Goal: Task Accomplishment & Management: Complete application form

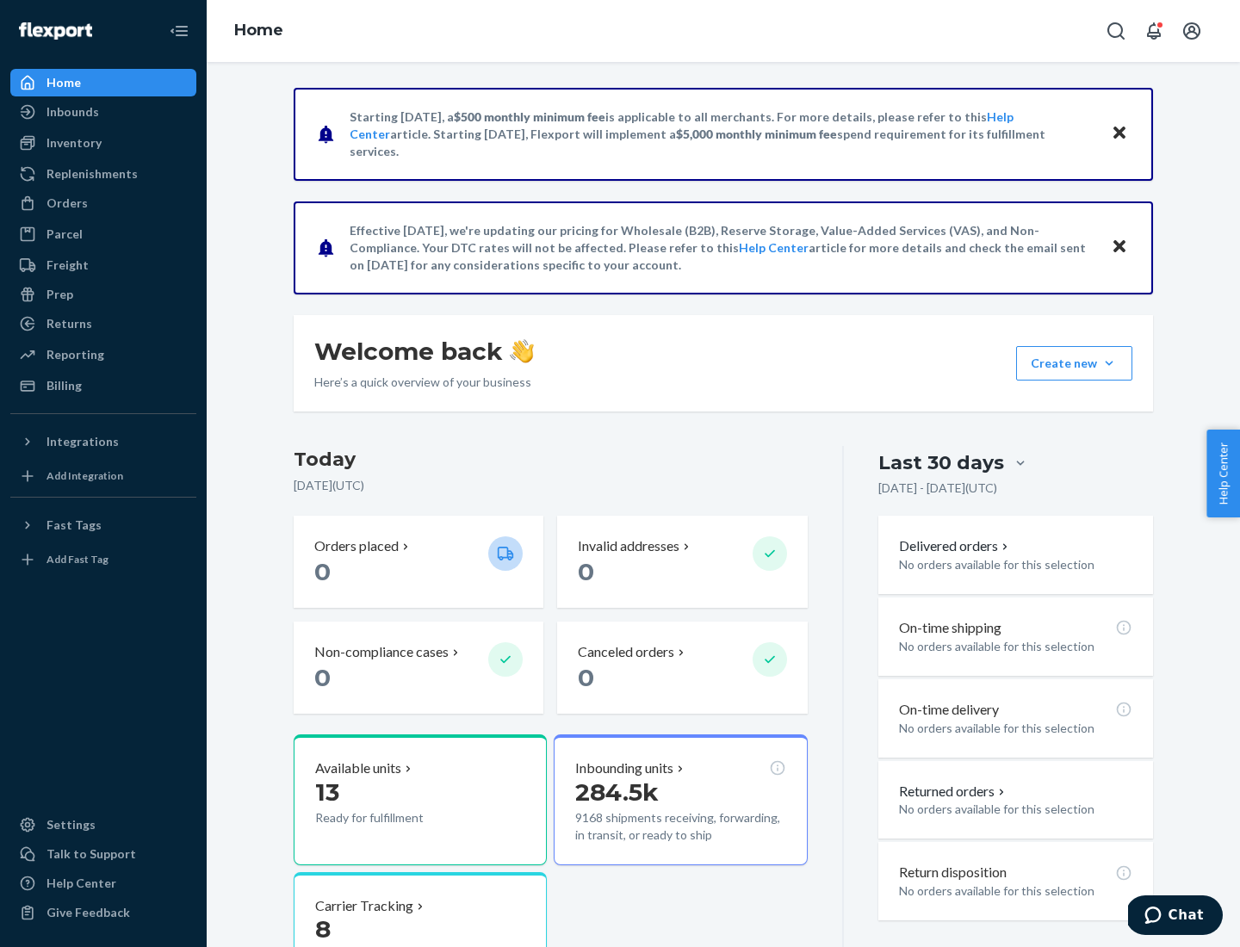
click at [1109, 363] on button "Create new Create new inbound Create new order Create new product" at bounding box center [1074, 363] width 116 height 34
click at [103, 112] on div "Inbounds" at bounding box center [103, 112] width 183 height 24
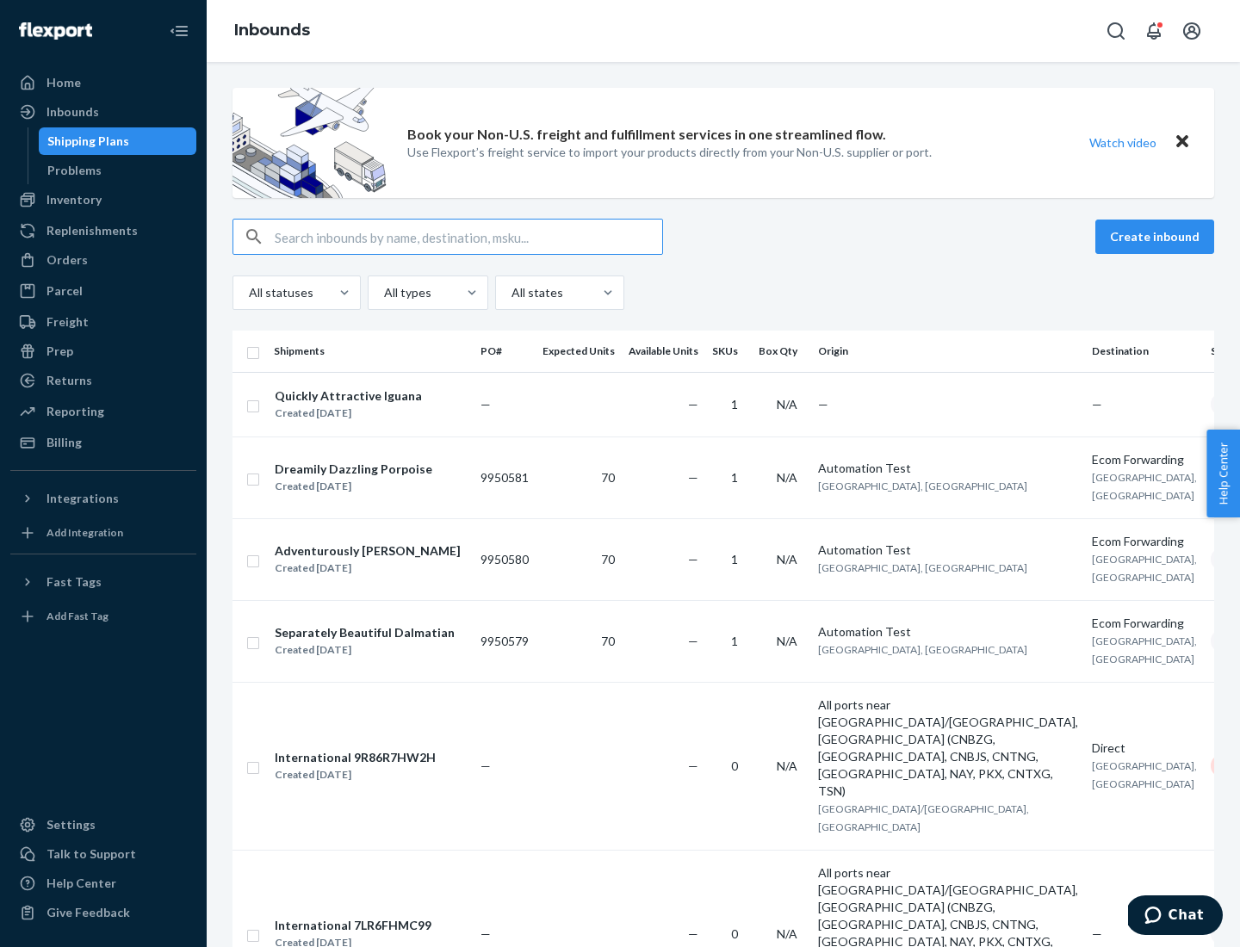
click at [1158, 237] on button "Create inbound" at bounding box center [1155, 237] width 119 height 34
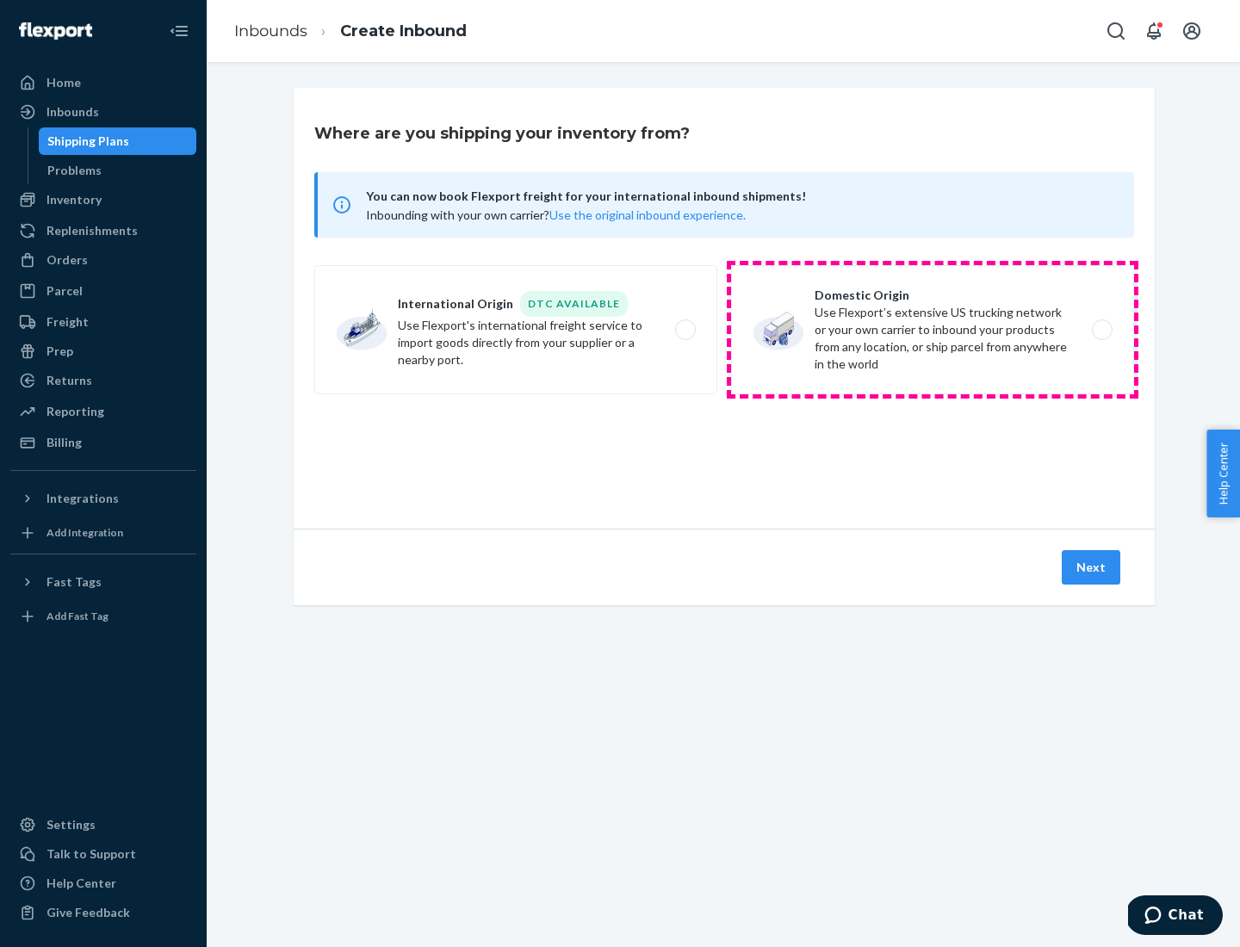
click at [933, 330] on label "Domestic Origin Use Flexport’s extensive US trucking network or your own carrie…" at bounding box center [932, 329] width 403 height 129
click at [1102, 330] on input "Domestic Origin Use Flexport’s extensive US trucking network or your own carrie…" at bounding box center [1107, 330] width 11 height 11
radio input "true"
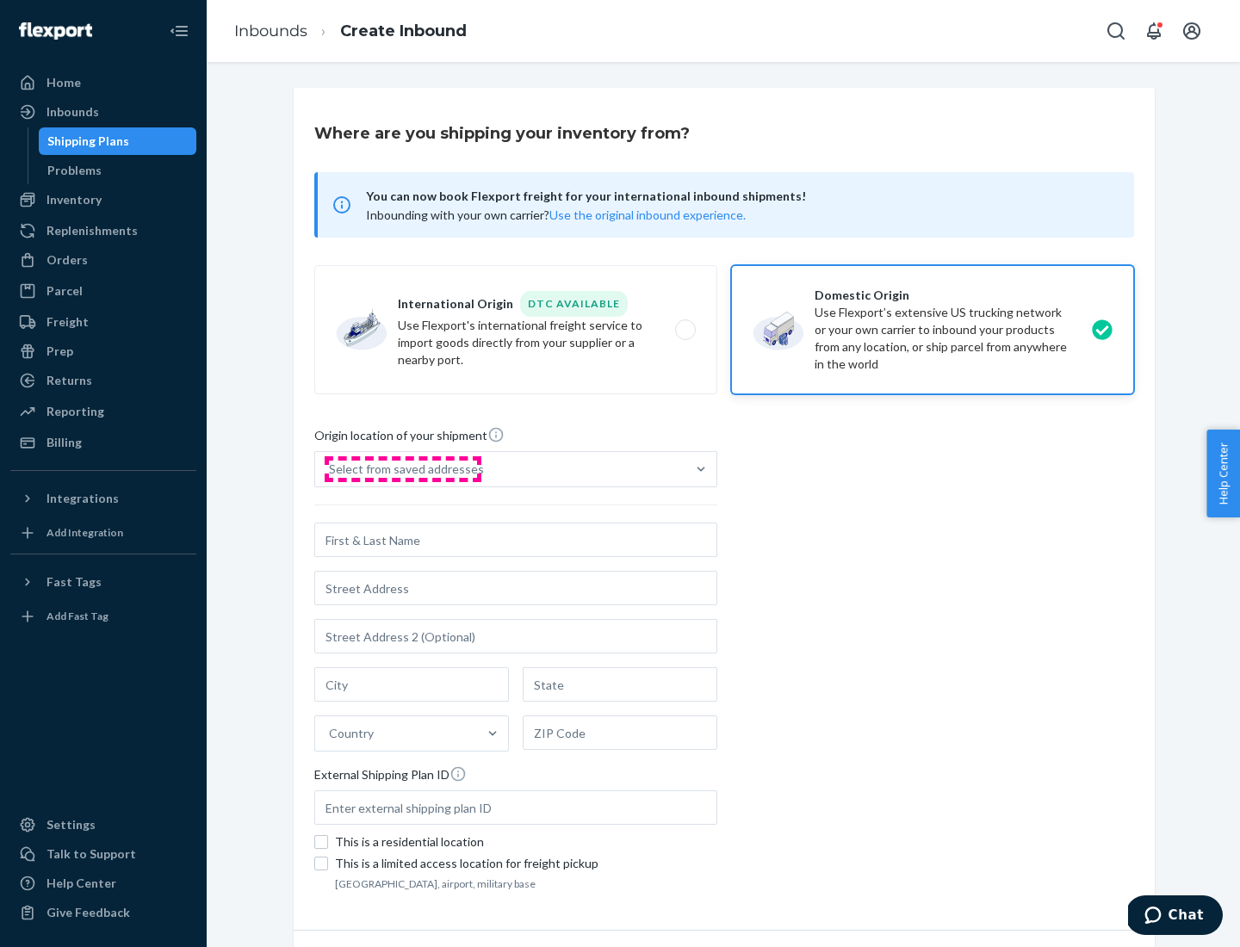
click at [402, 469] on div "Select from saved addresses" at bounding box center [406, 469] width 155 height 17
click at [331, 469] on input "Select from saved addresses" at bounding box center [330, 469] width 2 height 17
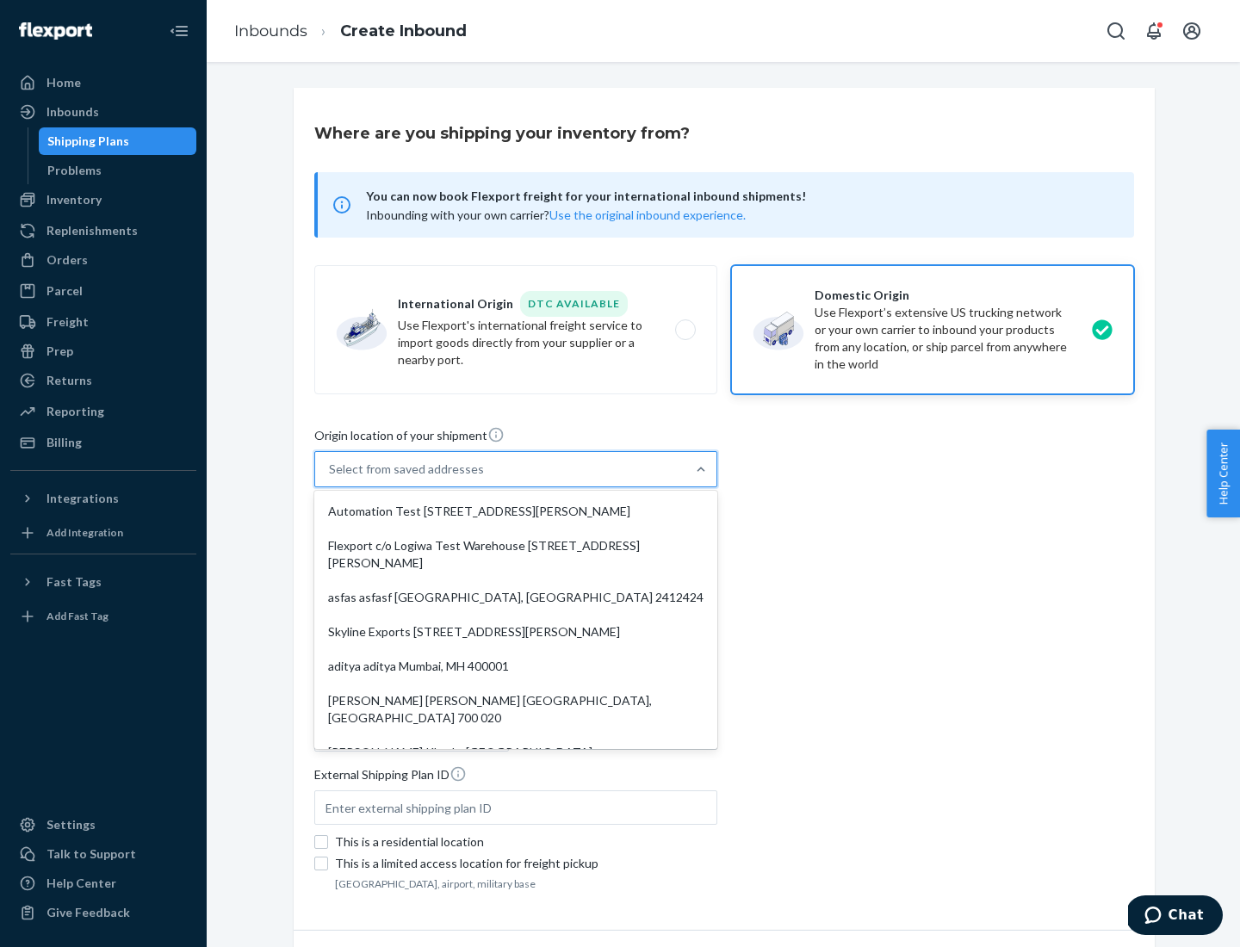
scroll to position [7, 0]
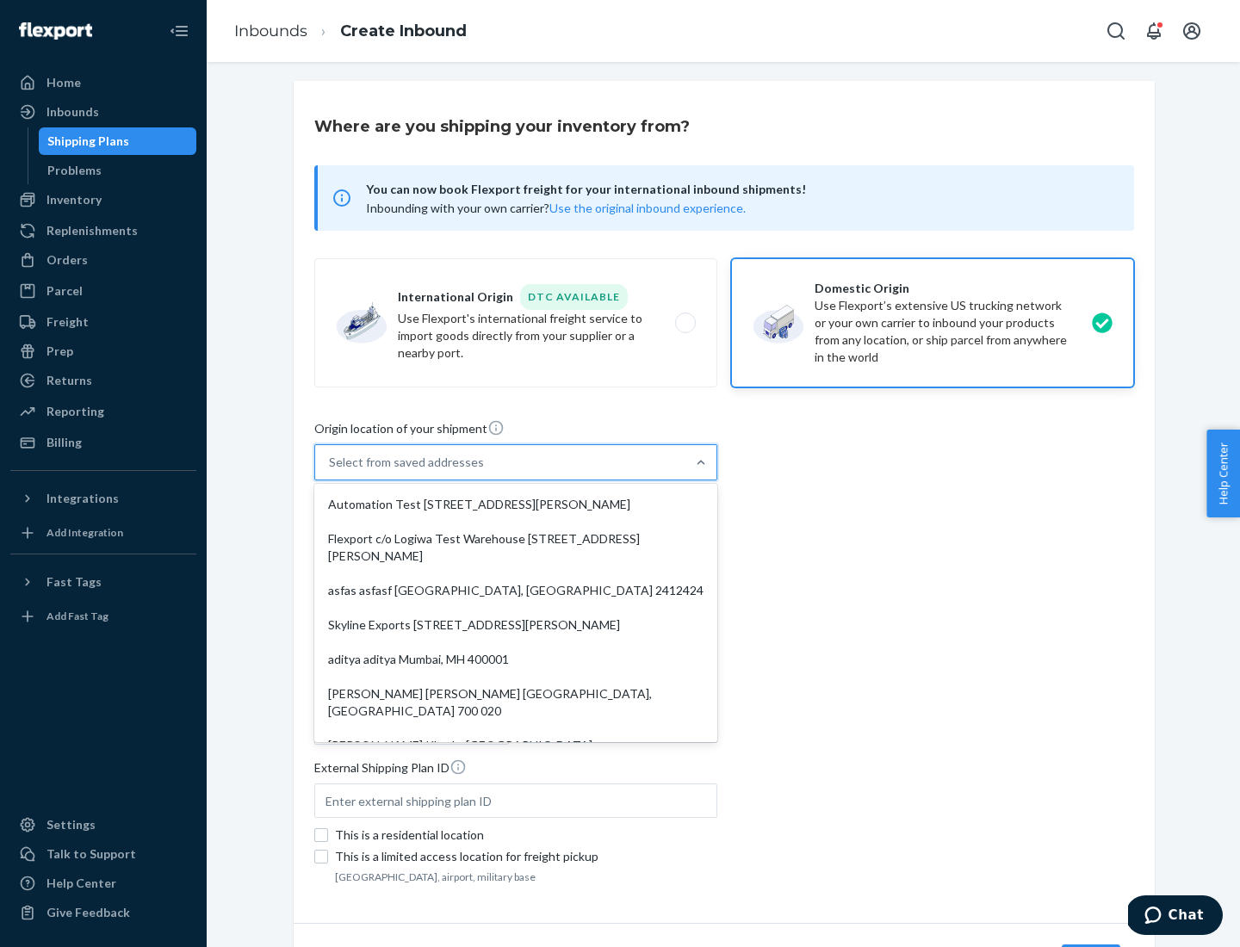
click at [516, 505] on div "Automation Test [STREET_ADDRESS][PERSON_NAME]" at bounding box center [516, 504] width 396 height 34
click at [331, 471] on input "option Automation Test [STREET_ADDRESS][PERSON_NAME]. 9 results available. Use …" at bounding box center [330, 462] width 2 height 17
type input "Automation Test"
type input "9th Floor"
type input "[GEOGRAPHIC_DATA]"
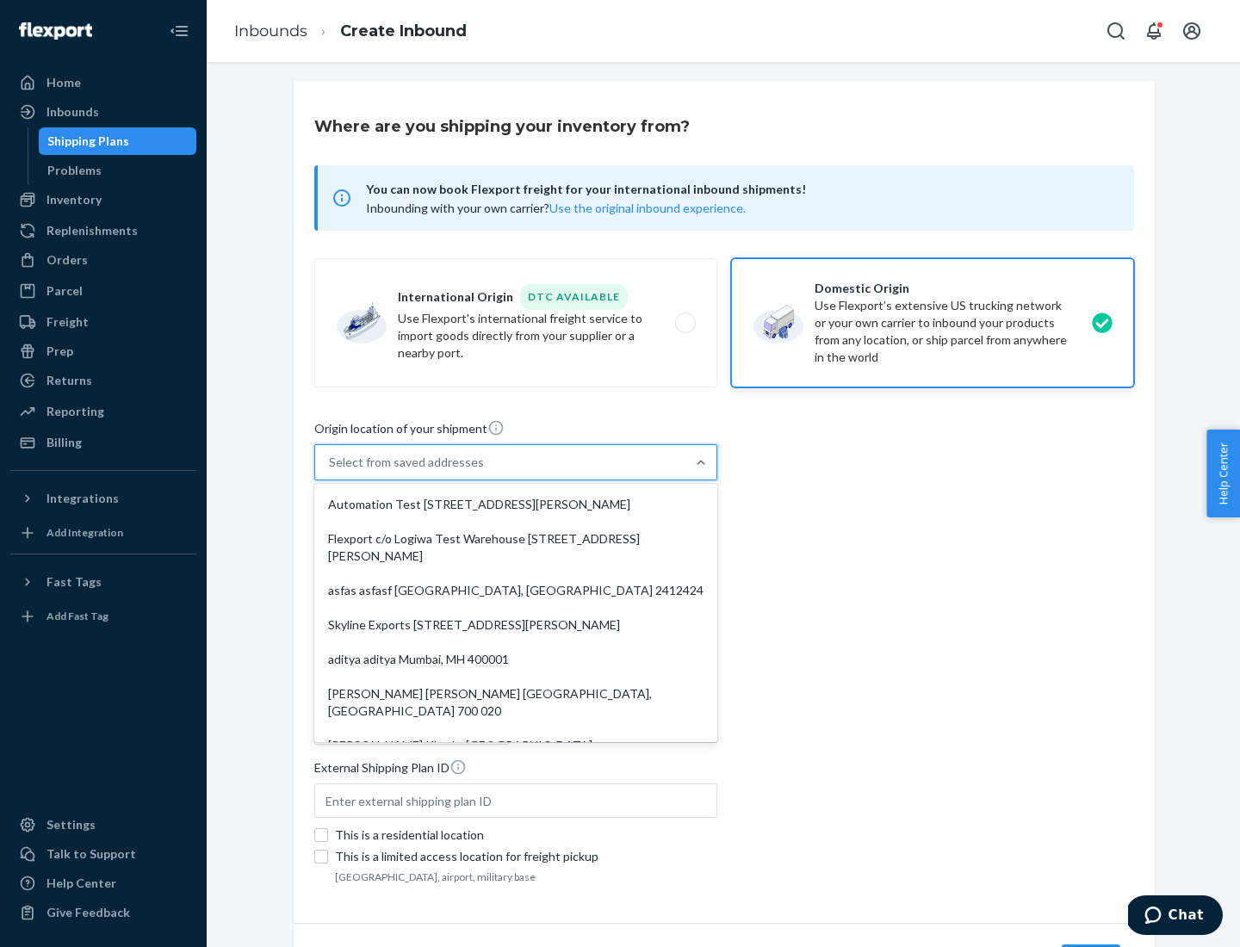
type input "CA"
type input "94104"
type input "[STREET_ADDRESS][PERSON_NAME]"
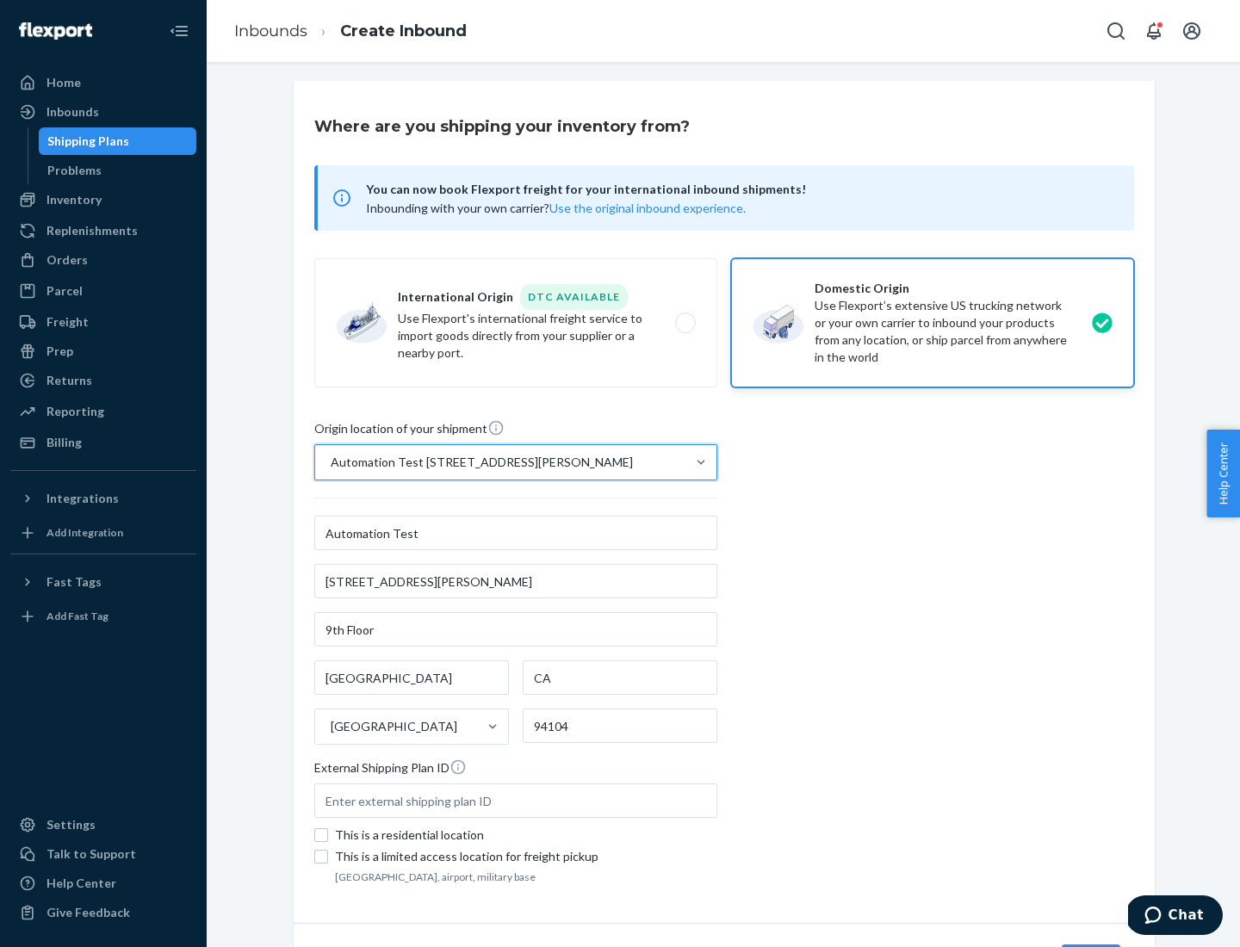
scroll to position [101, 0]
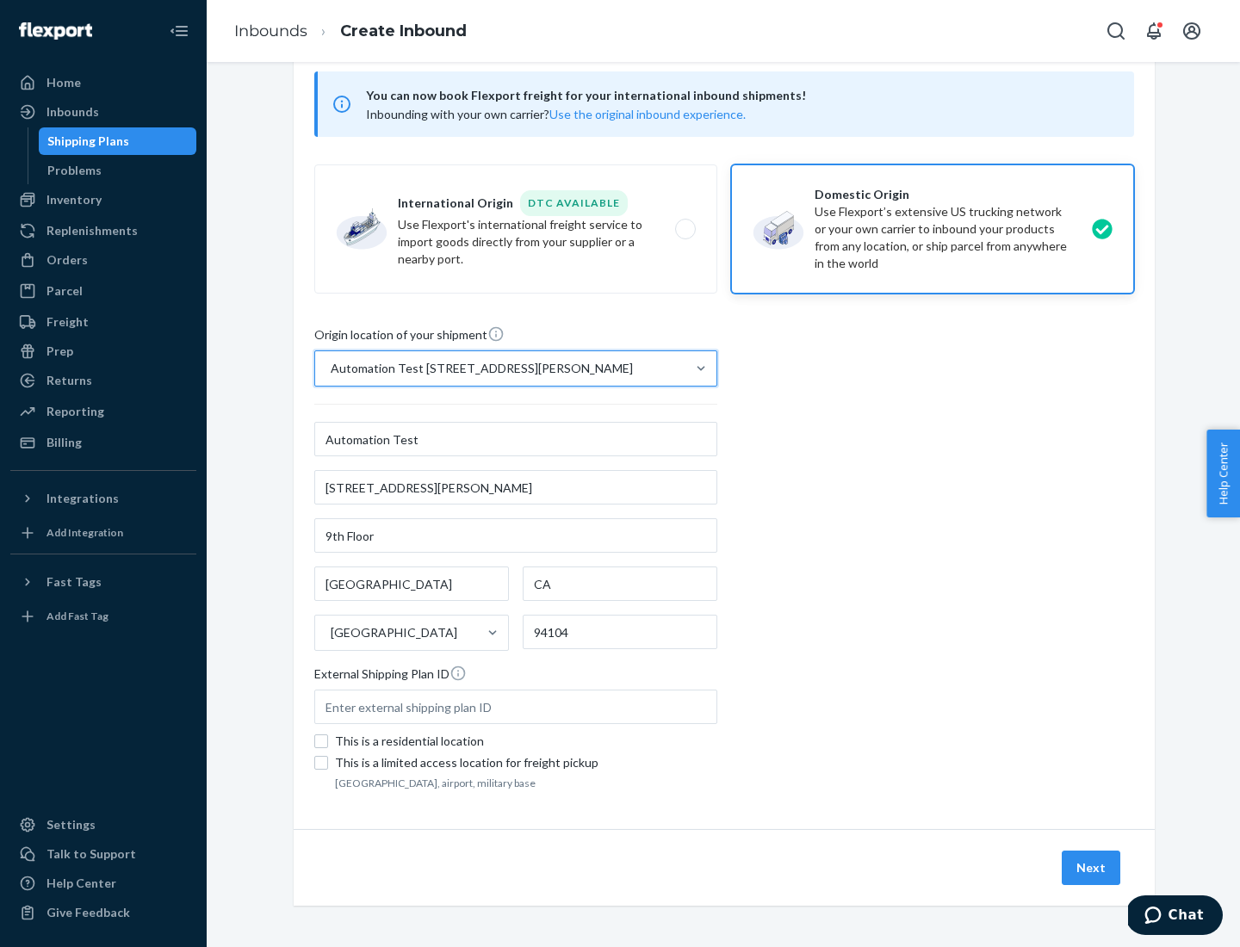
click at [1092, 868] on button "Next" at bounding box center [1091, 868] width 59 height 34
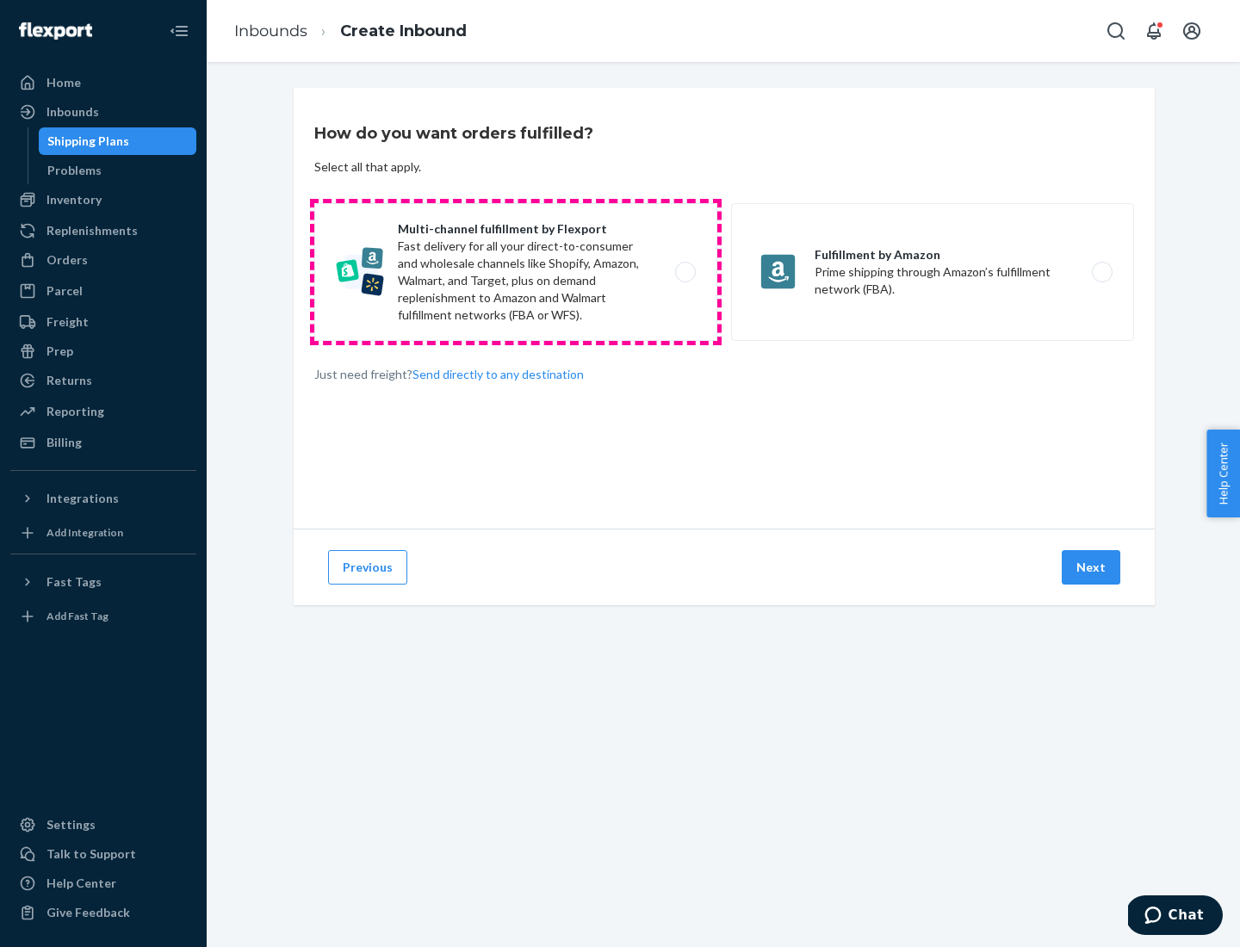
click at [516, 272] on label "Multi-channel fulfillment by Flexport Fast delivery for all your direct-to-cons…" at bounding box center [515, 272] width 403 height 138
click at [685, 272] on input "Multi-channel fulfillment by Flexport Fast delivery for all your direct-to-cons…" at bounding box center [690, 272] width 11 height 11
radio input "true"
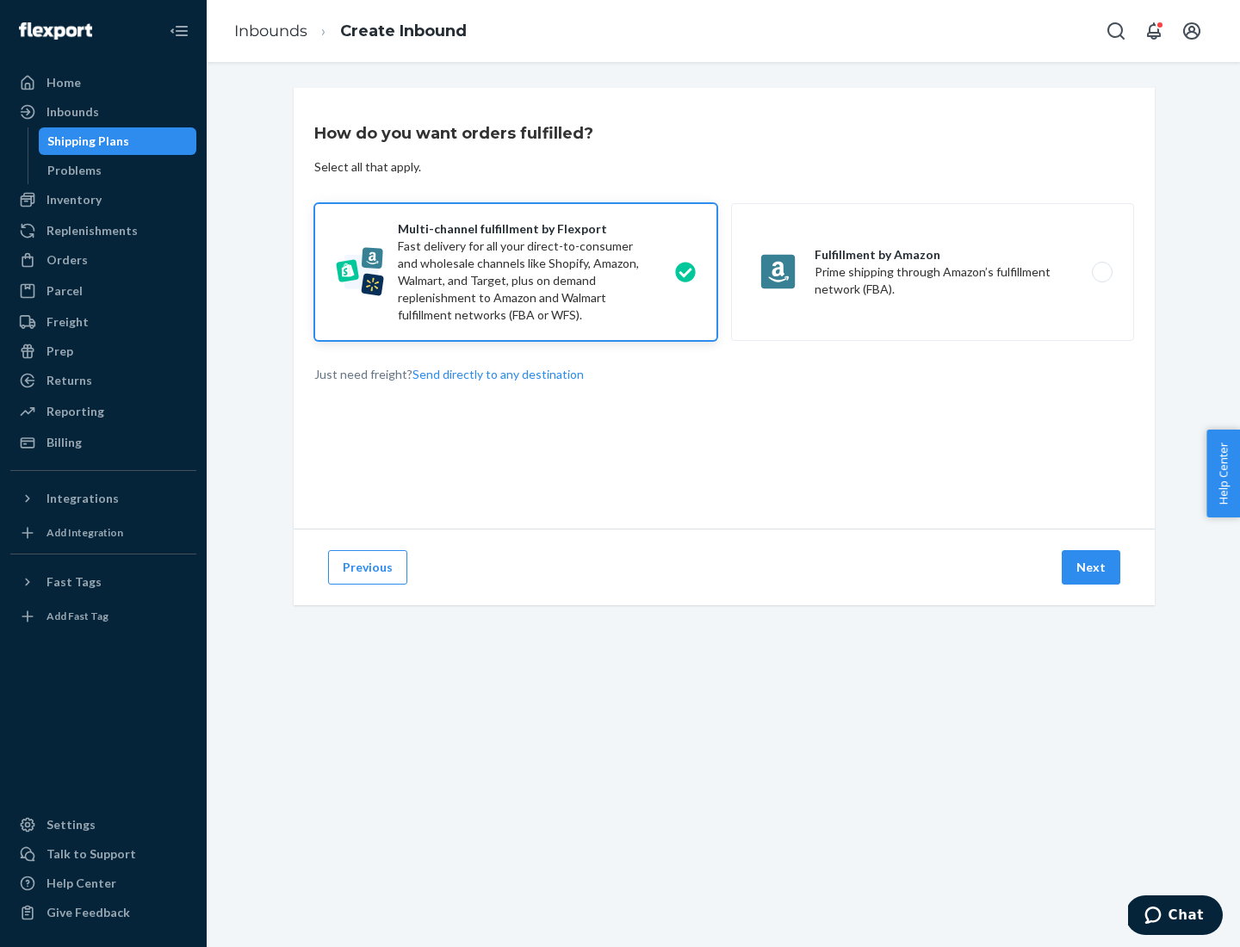
click at [1092, 568] on button "Next" at bounding box center [1091, 567] width 59 height 34
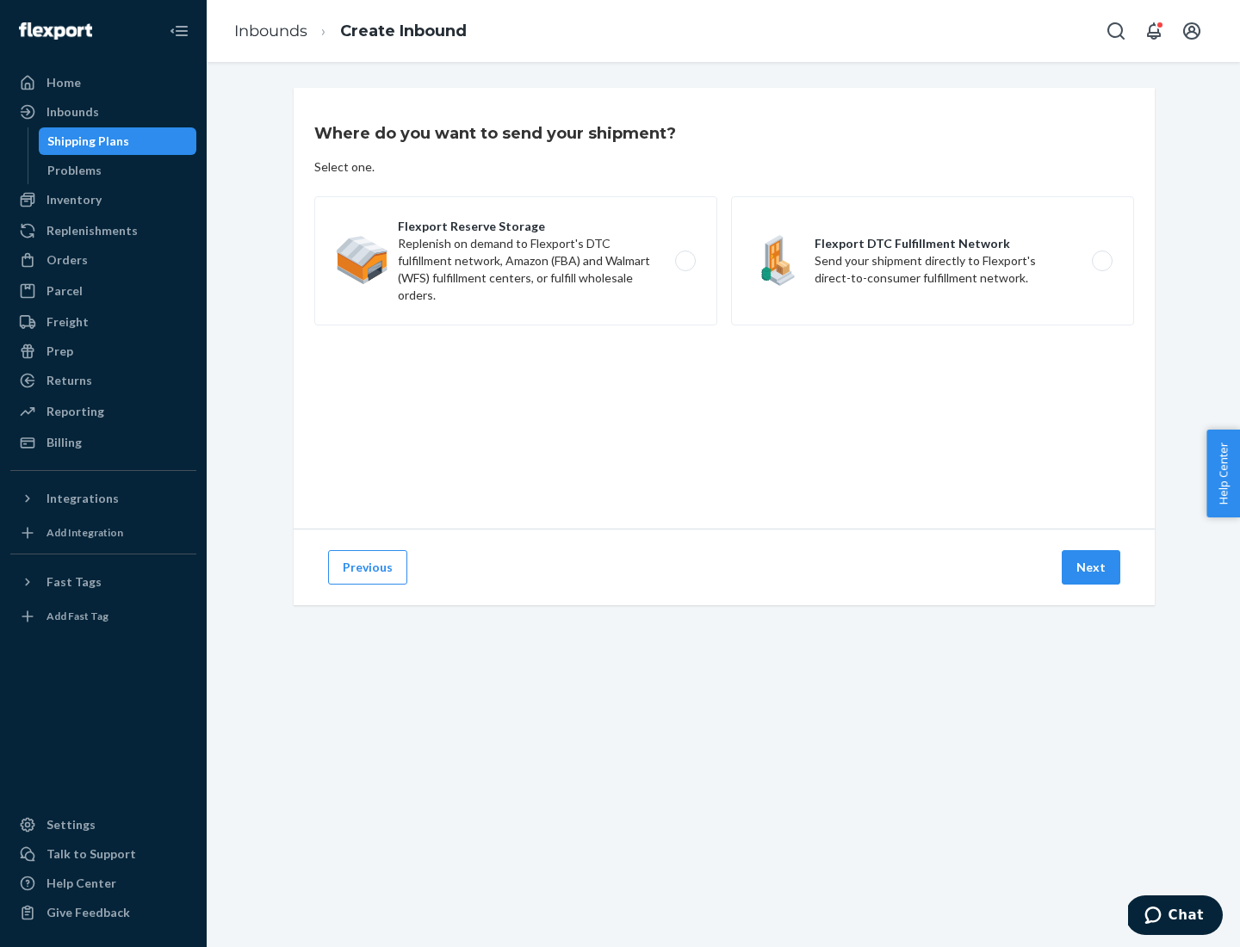
click at [933, 261] on label "Flexport DTC Fulfillment Network Send your shipment directly to Flexport's dire…" at bounding box center [932, 260] width 403 height 129
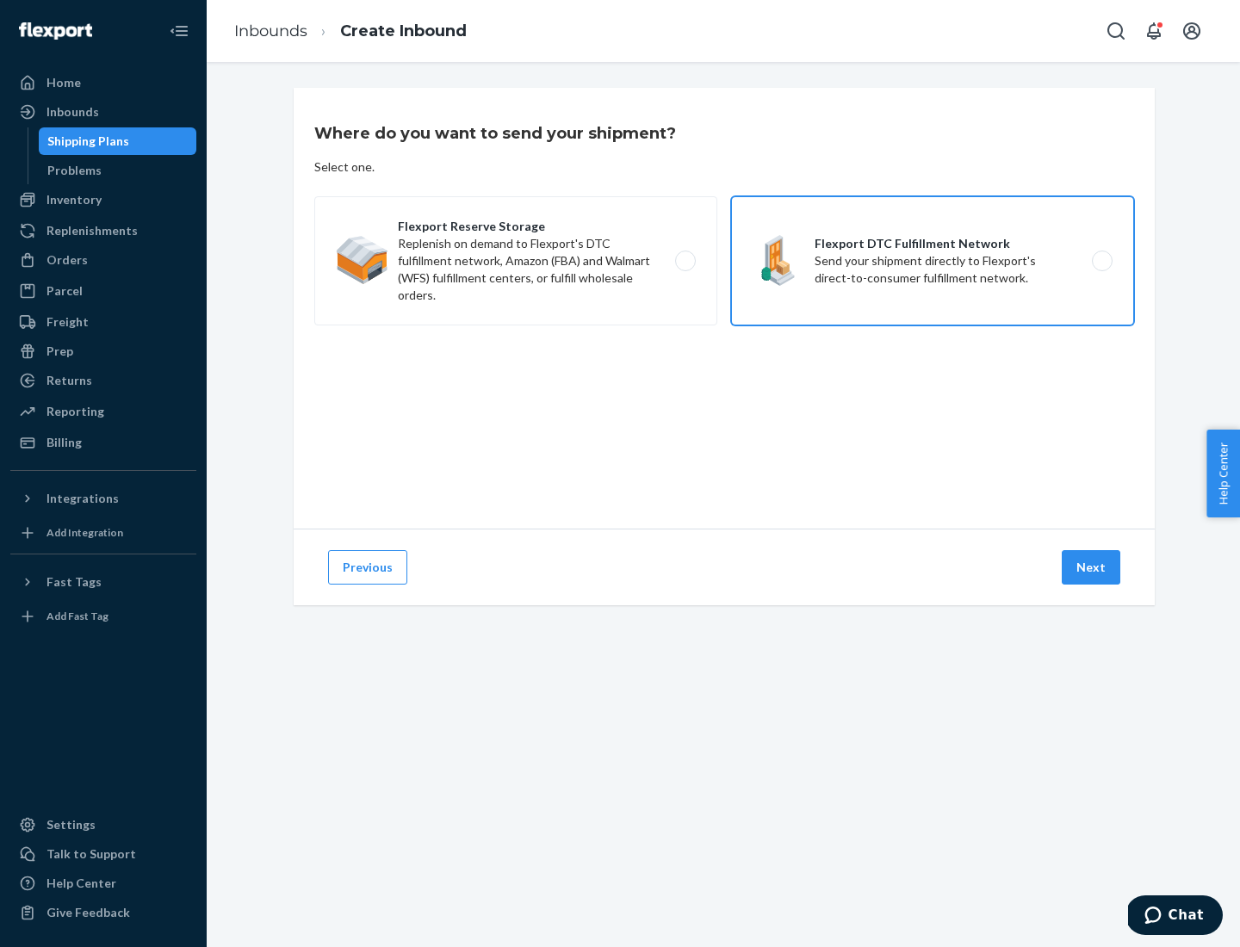
click at [1102, 261] on input "Flexport DTC Fulfillment Network Send your shipment directly to Flexport's dire…" at bounding box center [1107, 261] width 11 height 11
radio input "true"
click at [1092, 568] on button "Next" at bounding box center [1091, 567] width 59 height 34
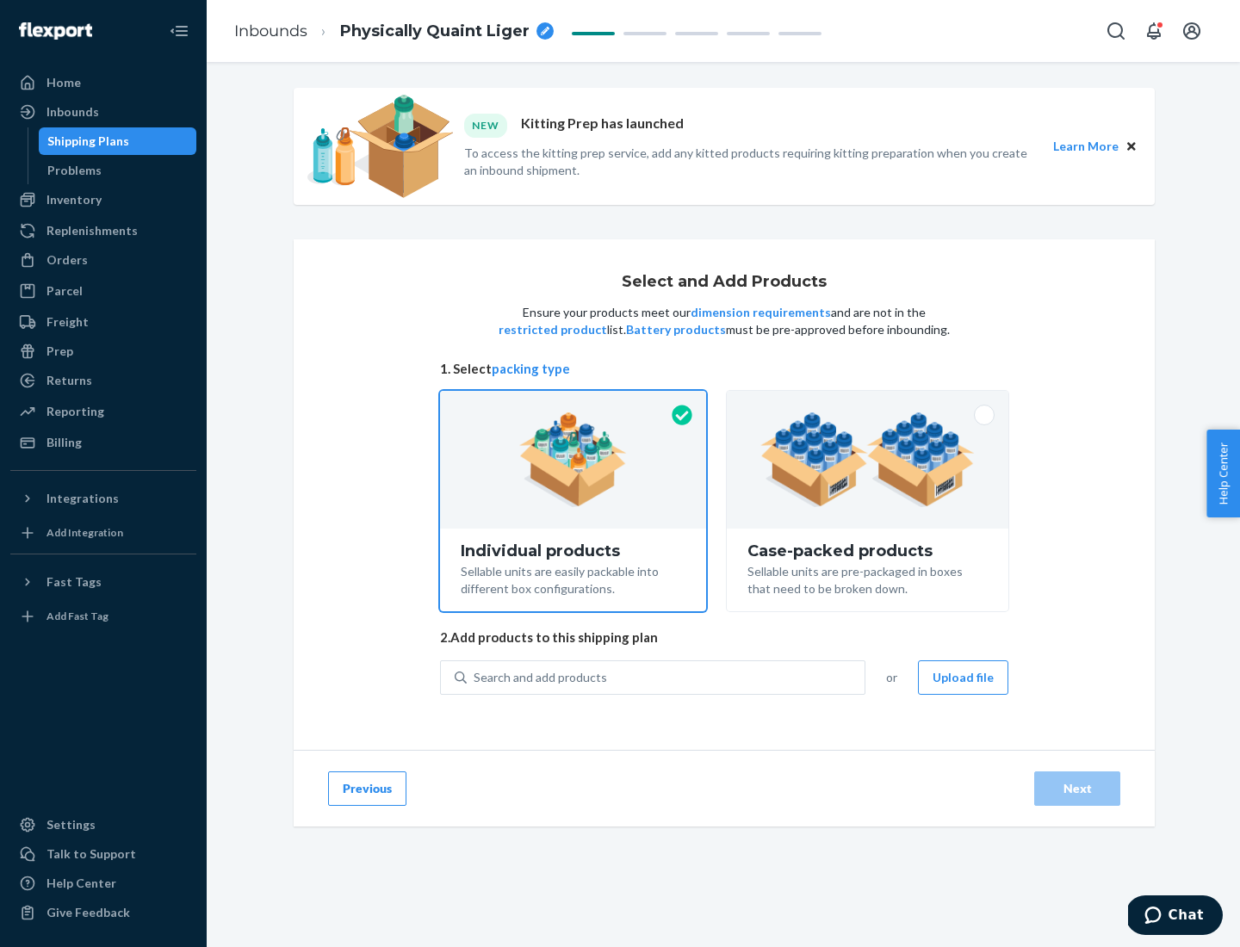
click at [868, 460] on img at bounding box center [867, 460] width 214 height 95
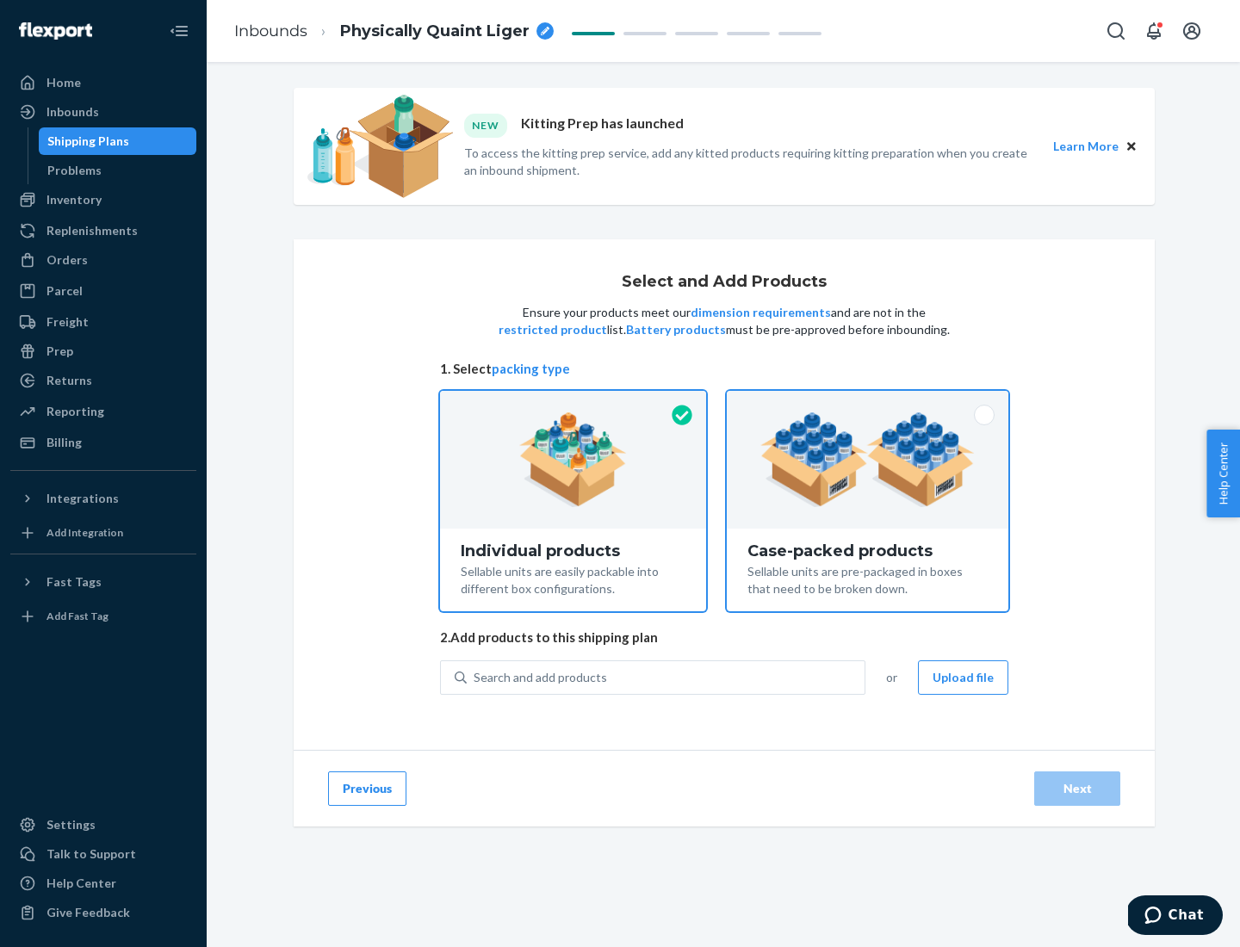
click at [868, 402] on input "Case-packed products Sellable units are pre-packaged in boxes that need to be b…" at bounding box center [867, 396] width 11 height 11
radio input "true"
radio input "false"
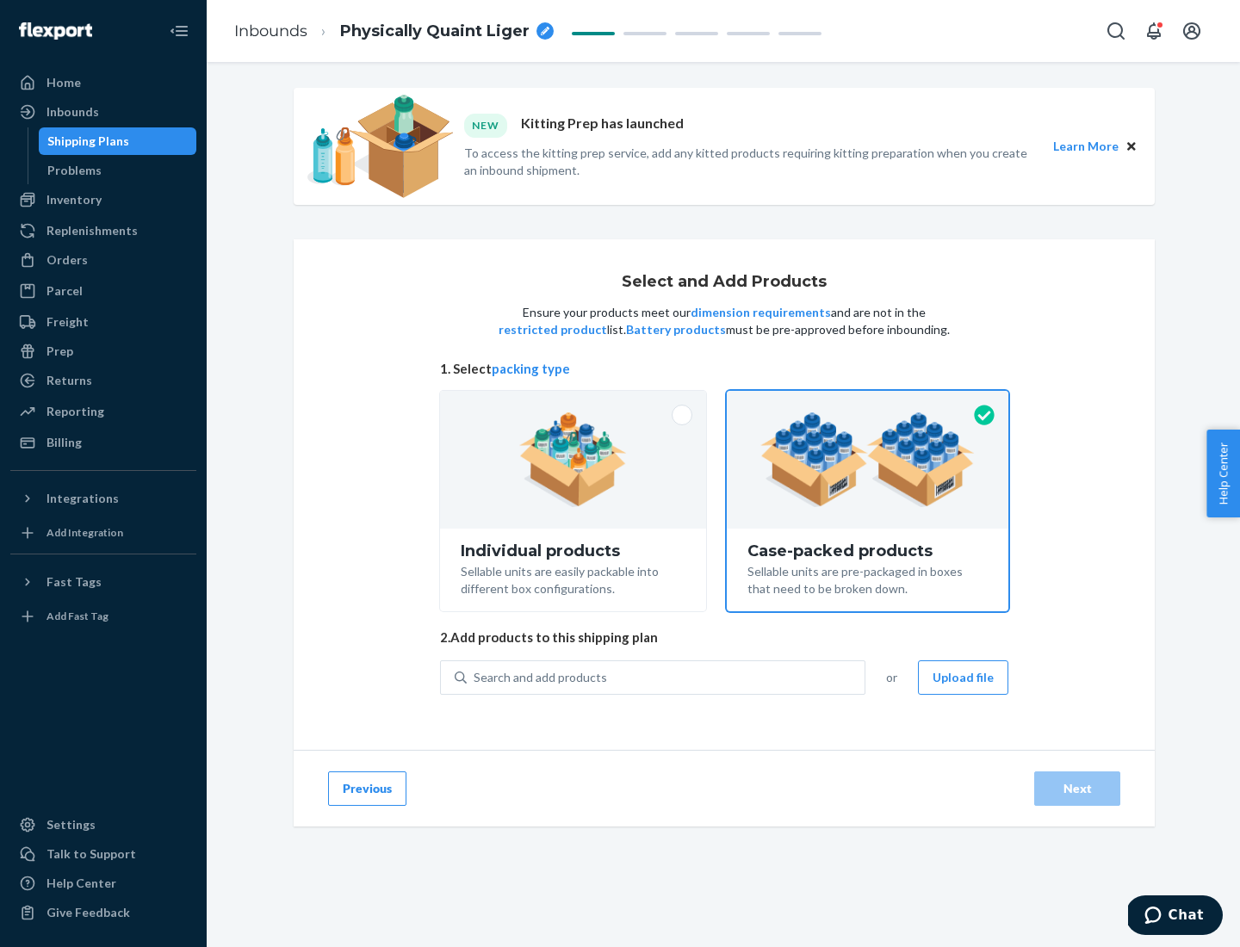
click at [667, 677] on div "Search and add products" at bounding box center [666, 677] width 398 height 31
click at [475, 677] on input "Search and add products" at bounding box center [475, 677] width 2 height 17
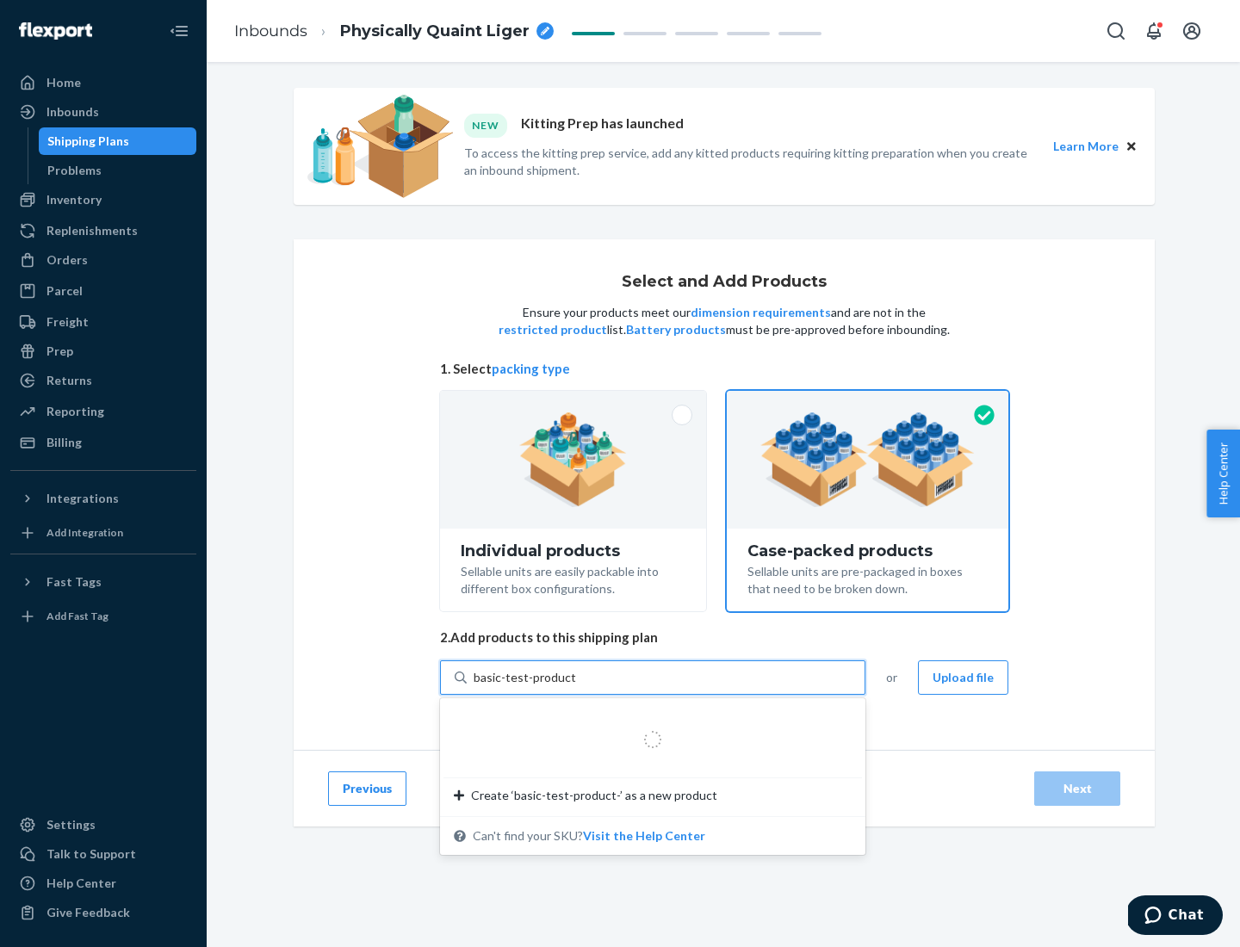
type input "basic-test-product-1"
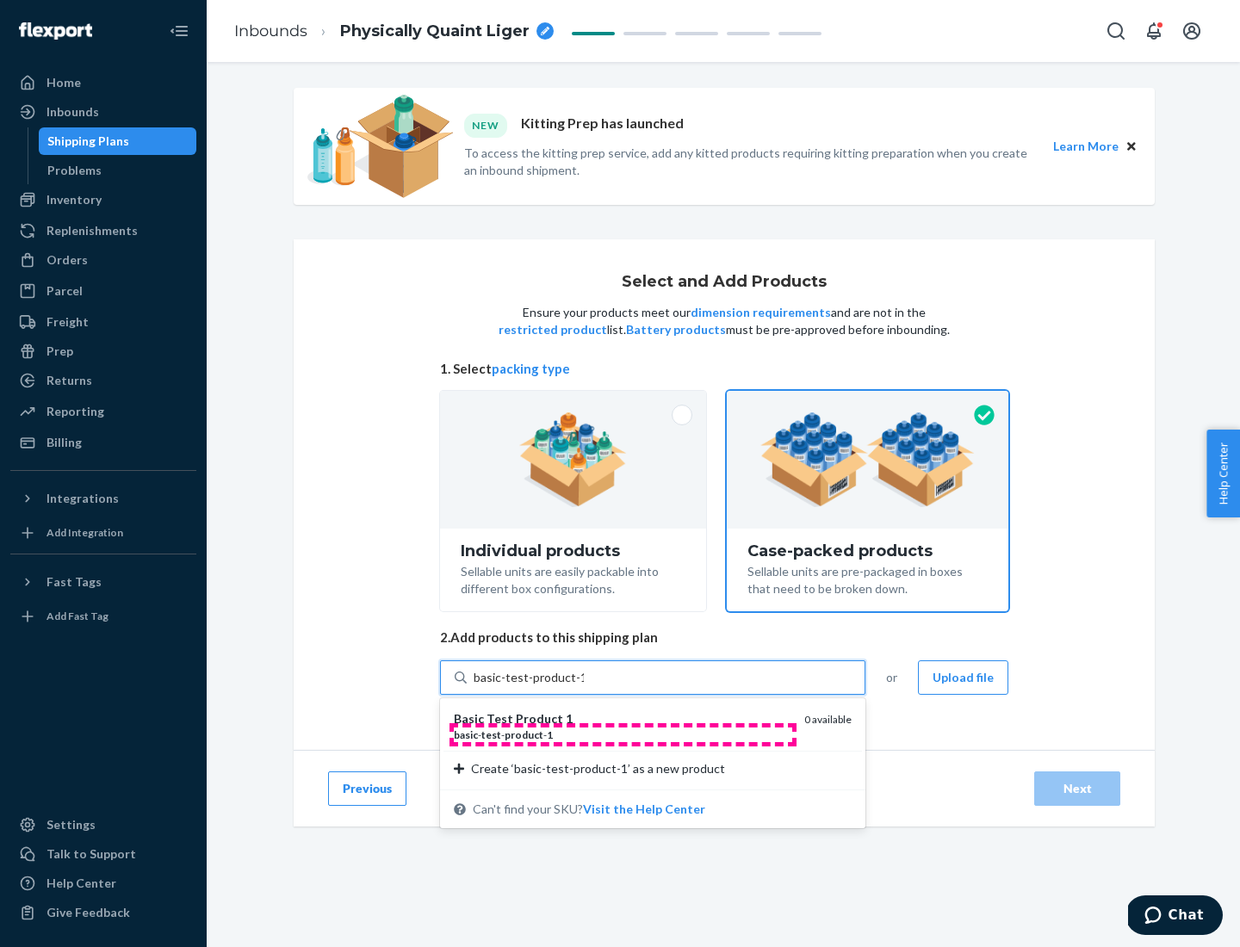
click at [623, 735] on div "basic - test - product - 1" at bounding box center [622, 735] width 337 height 15
click at [584, 686] on input "basic-test-product-1" at bounding box center [529, 677] width 110 height 17
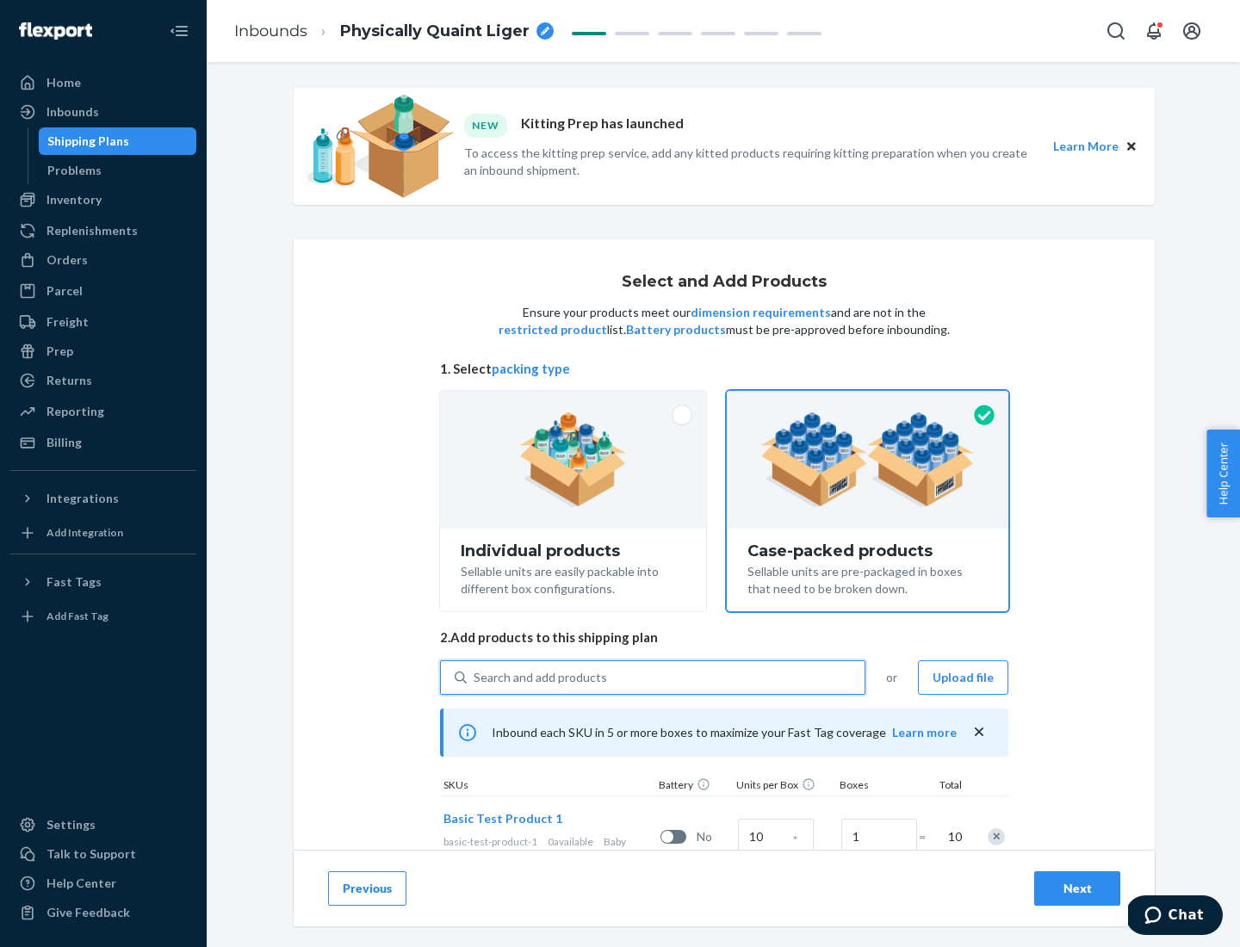
scroll to position [62, 0]
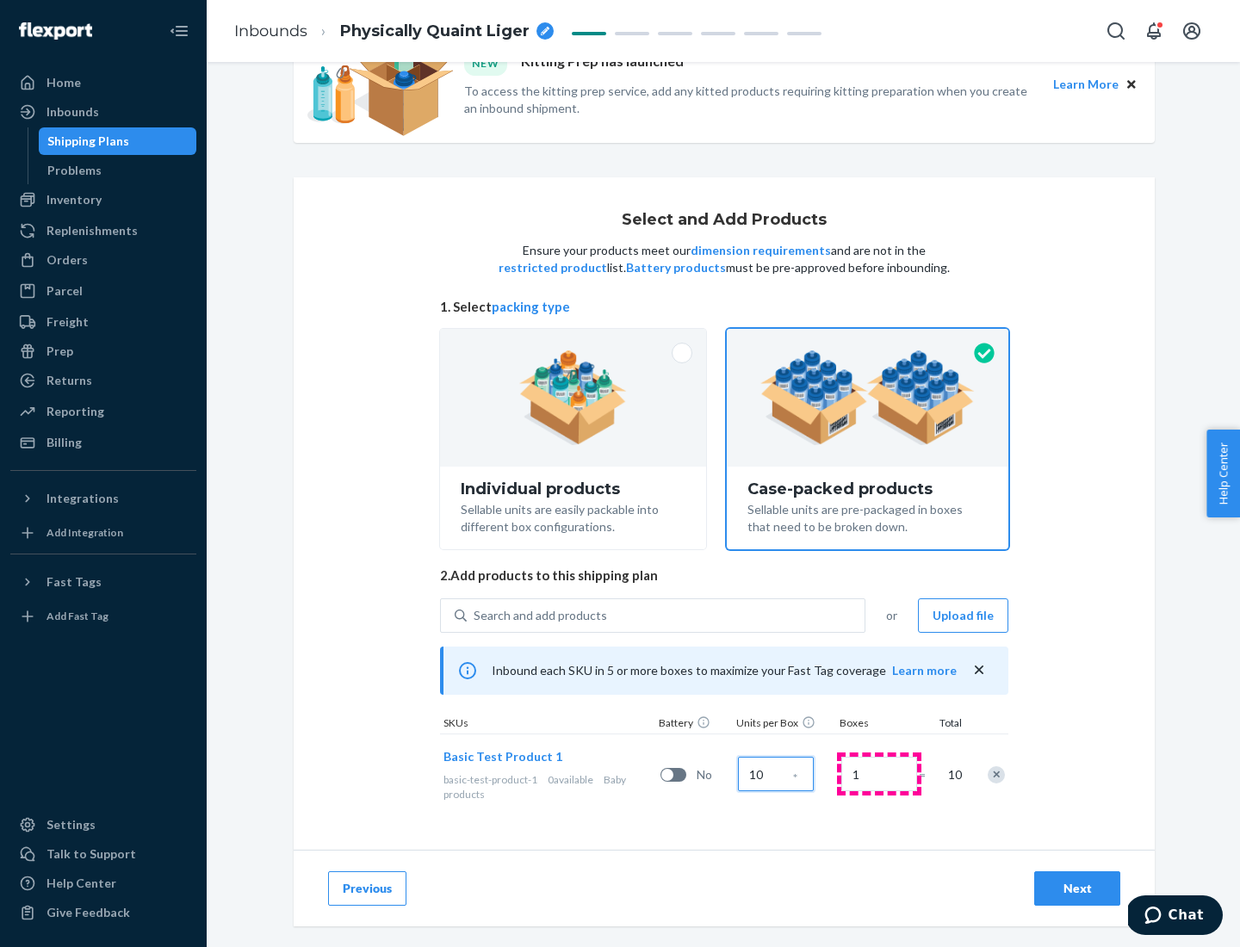
type input "10"
type input "7"
click at [1077, 889] on div "Next" at bounding box center [1077, 888] width 57 height 17
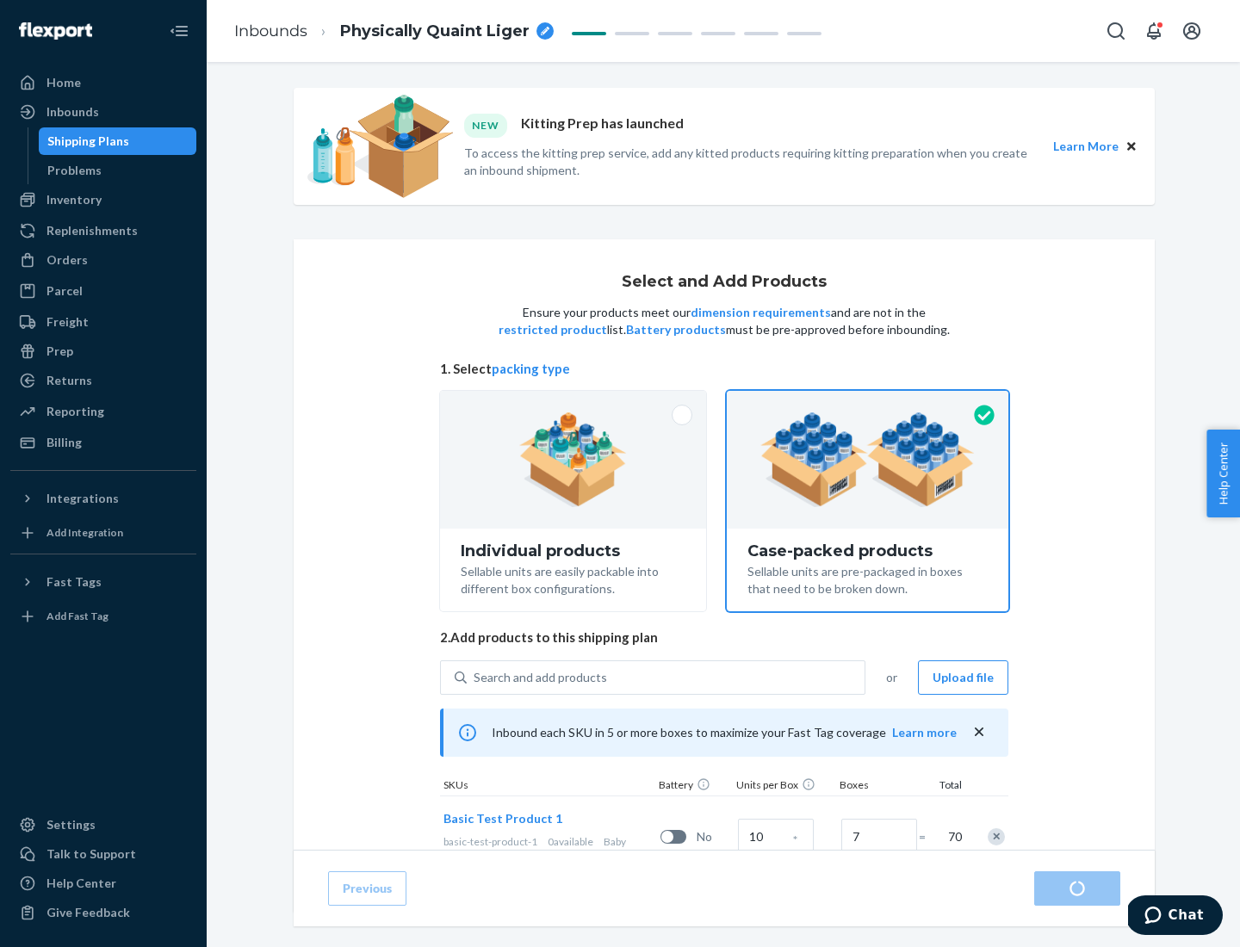
radio input "true"
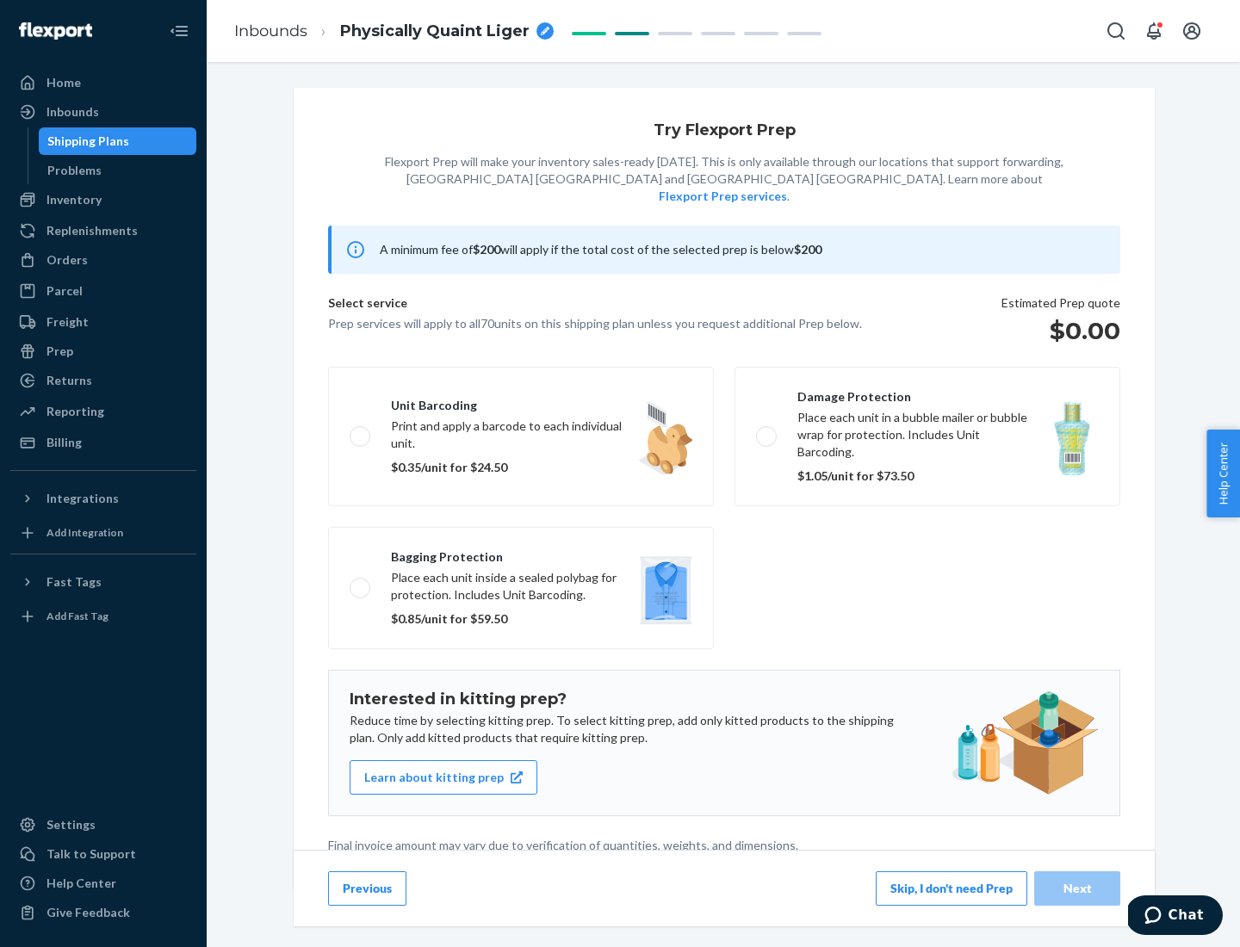
scroll to position [4, 0]
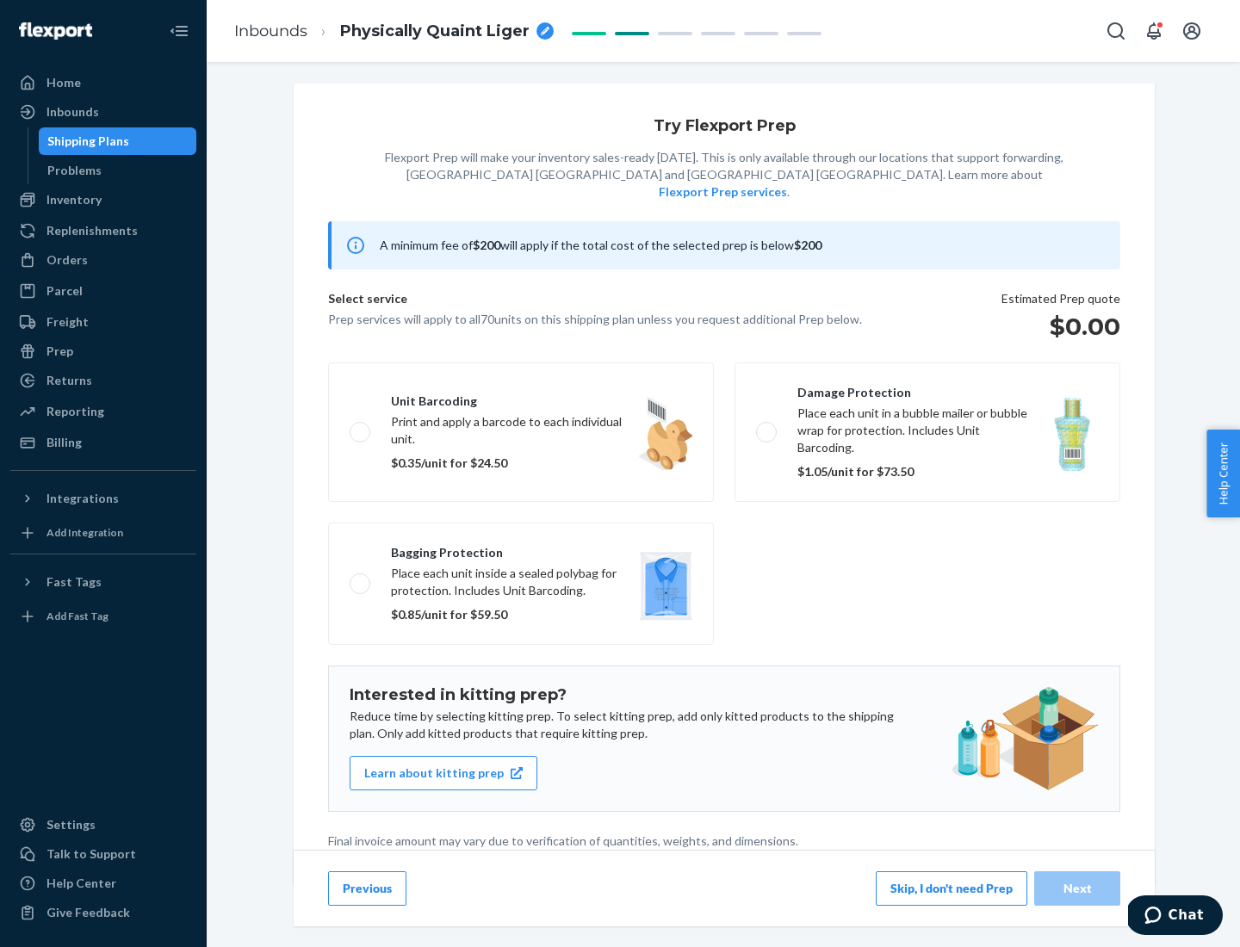
click at [521, 549] on label "Bagging protection Place each unit inside a sealed polybag for protection. Incl…" at bounding box center [521, 584] width 386 height 122
click at [361, 578] on input "Bagging protection Place each unit inside a sealed polybag for protection. Incl…" at bounding box center [355, 583] width 11 height 11
checkbox input "true"
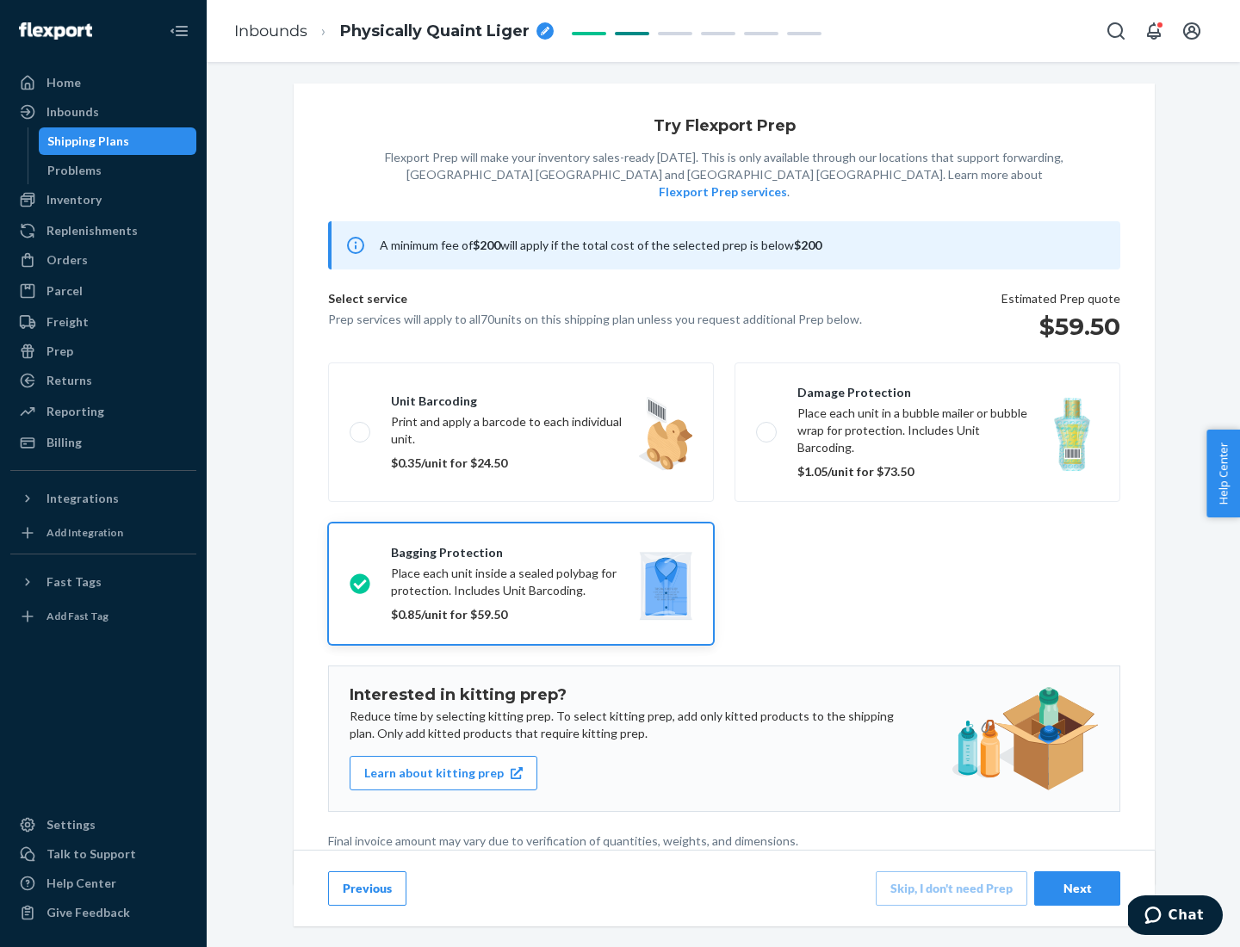
click at [1077, 888] on div "Next" at bounding box center [1077, 888] width 57 height 17
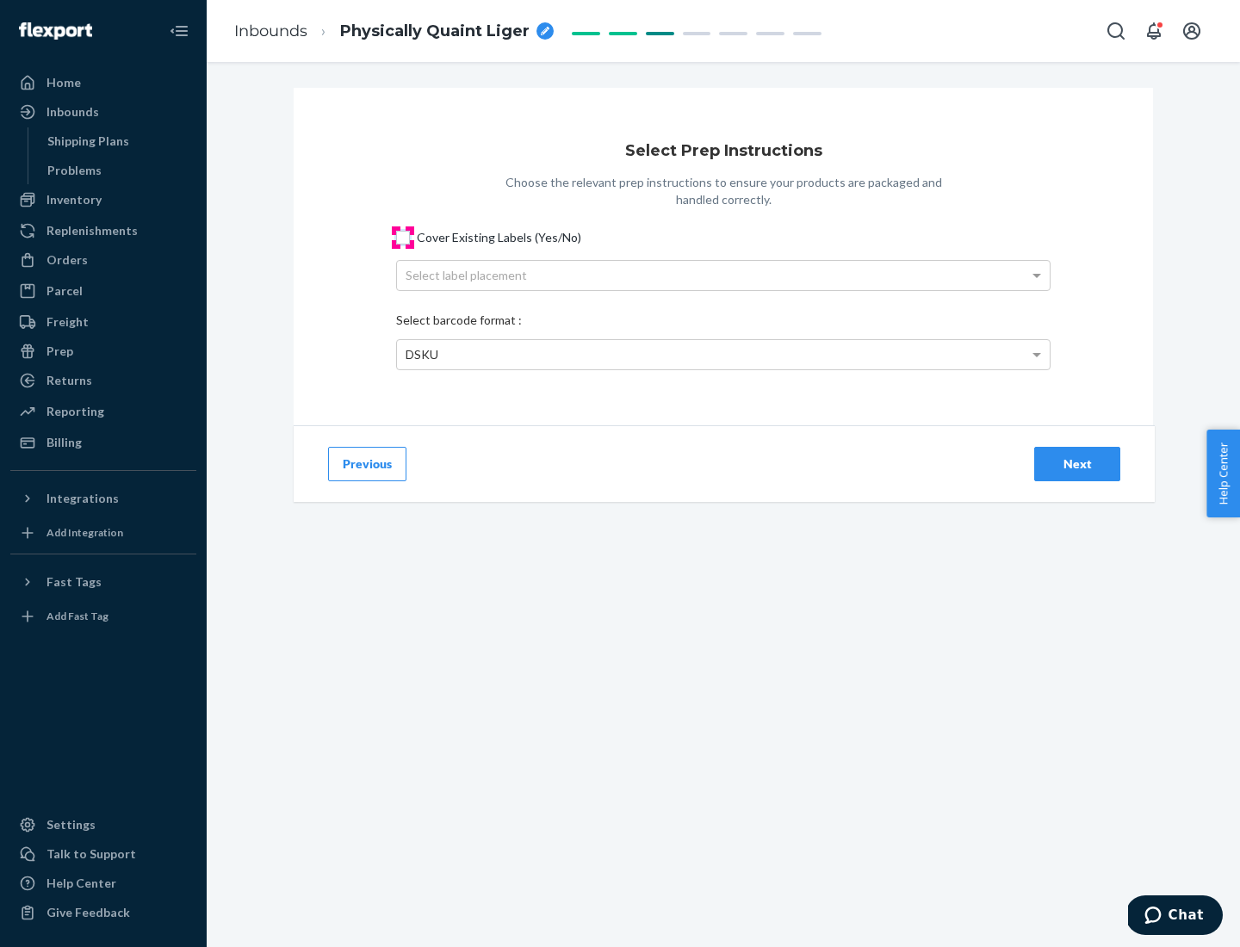
click at [403, 237] on input "Cover Existing Labels (Yes/No)" at bounding box center [403, 238] width 14 height 14
checkbox input "true"
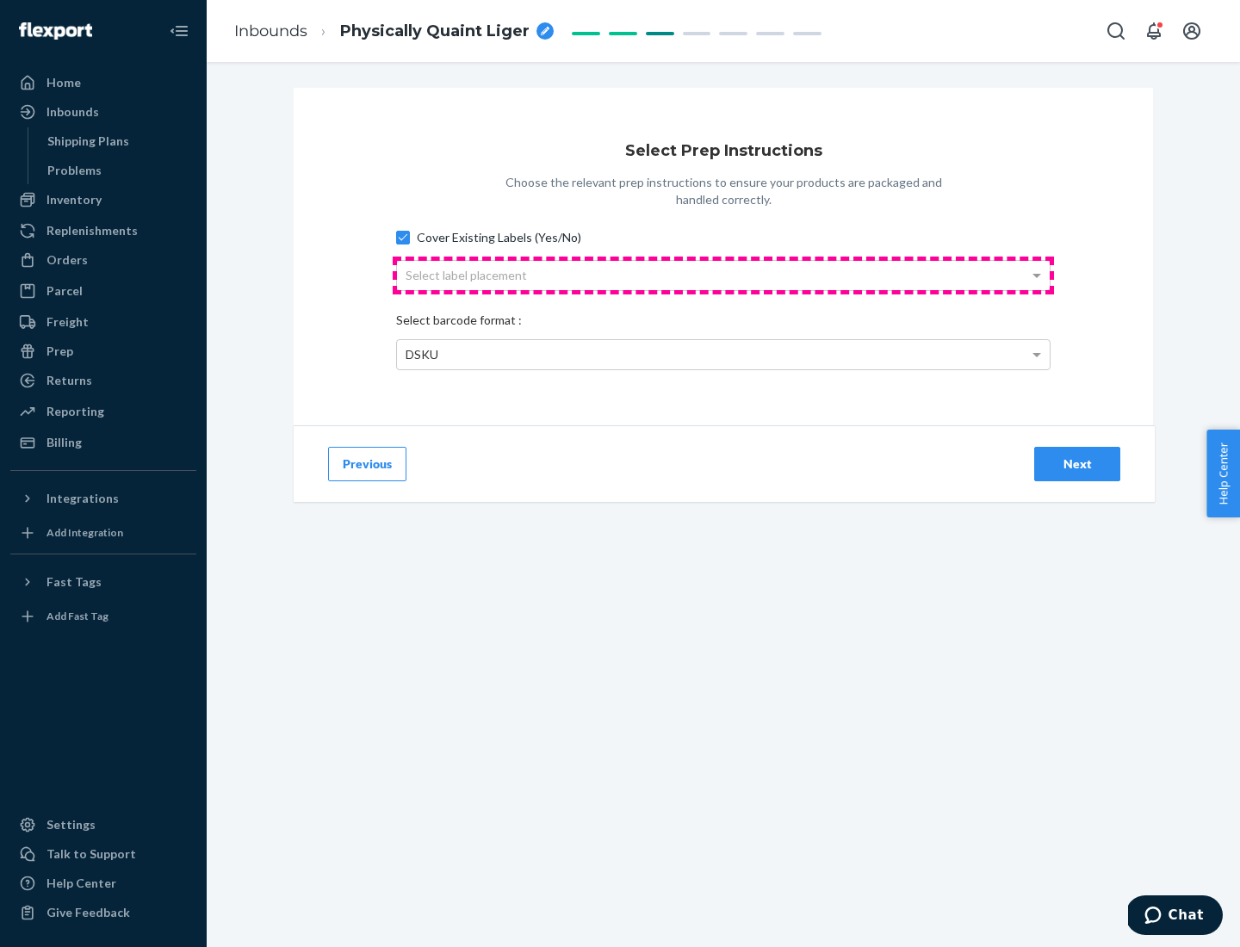
click at [723, 275] on div "Select label placement" at bounding box center [723, 275] width 653 height 29
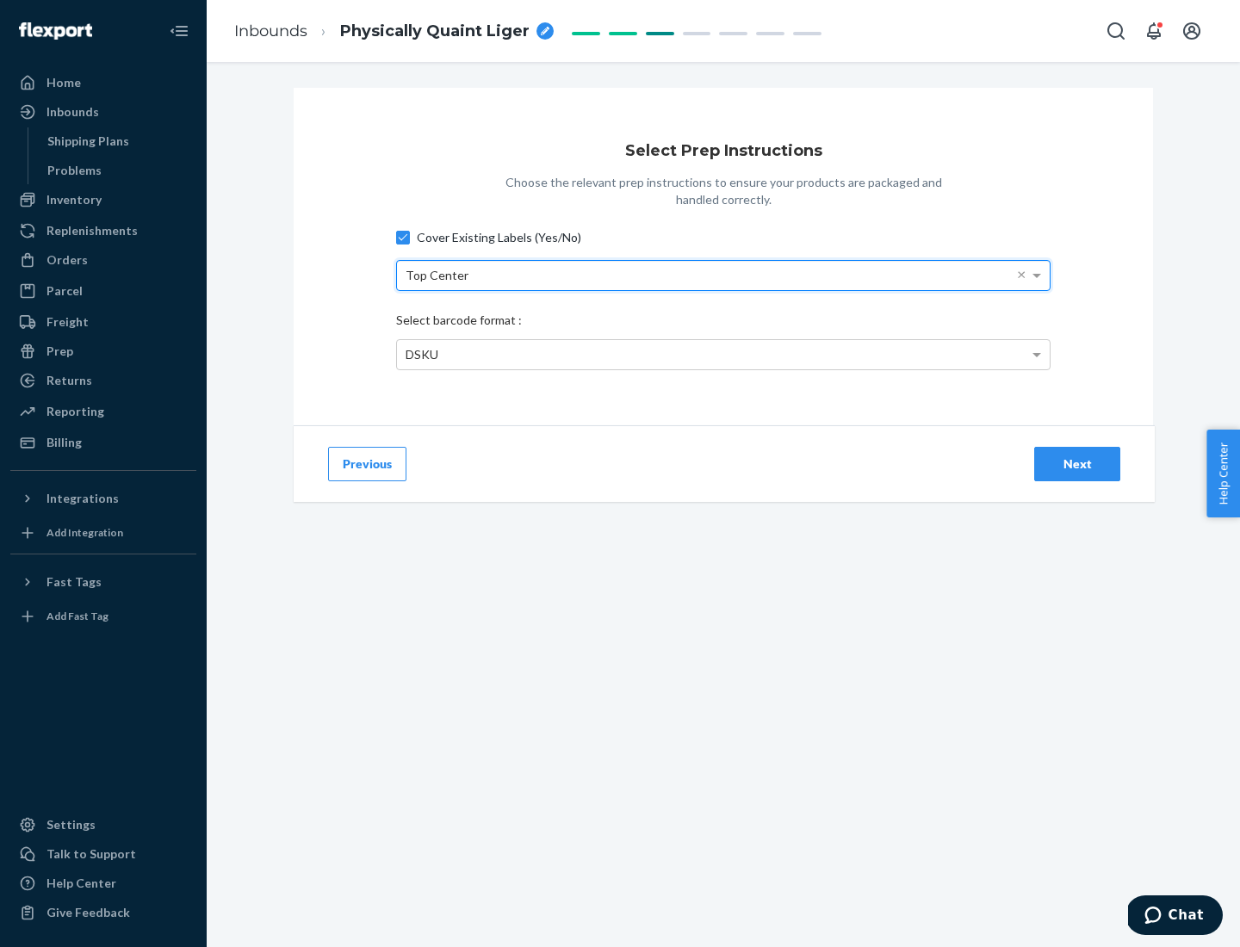
click at [723, 354] on div "DSKU" at bounding box center [723, 354] width 653 height 29
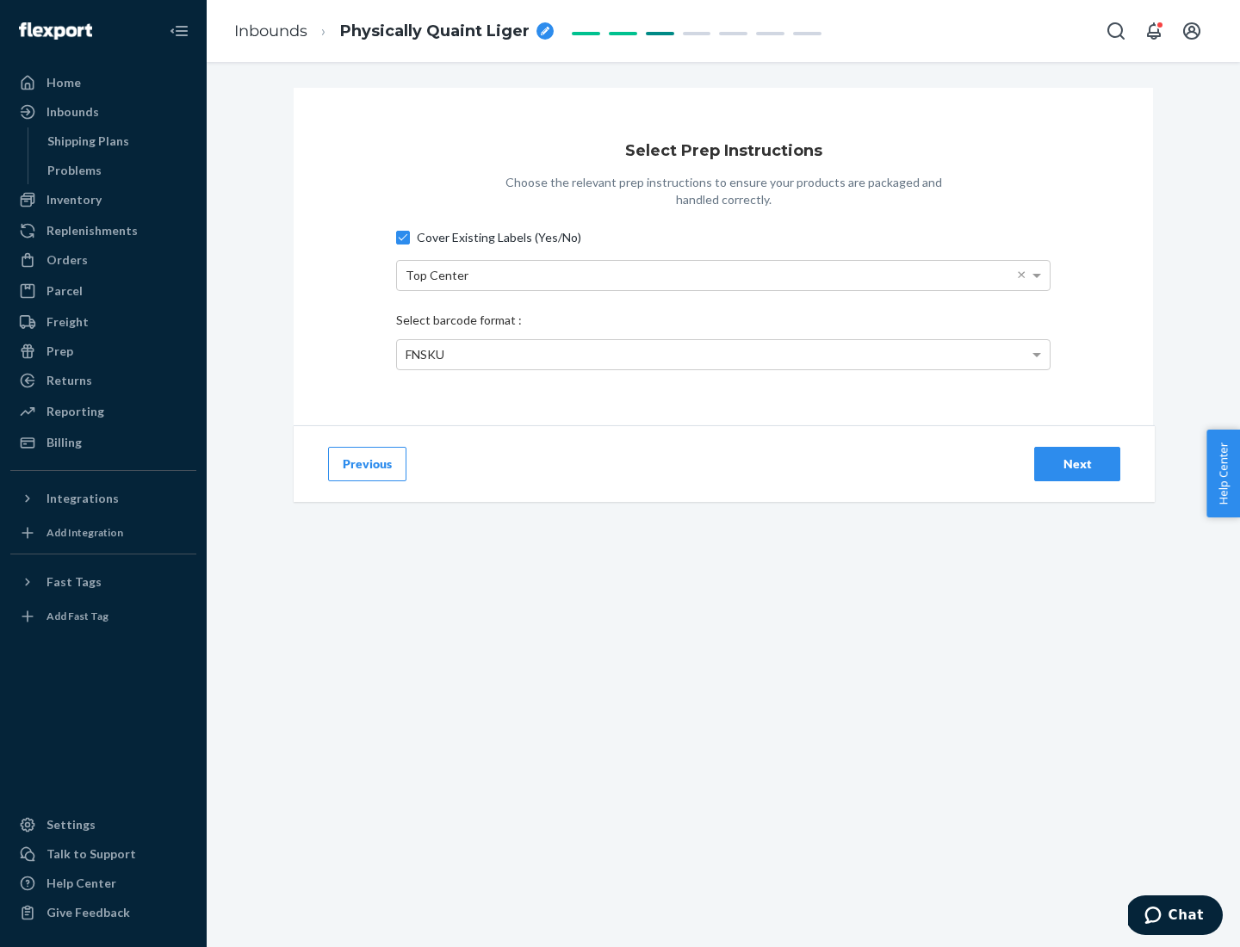
click at [1077, 463] on div "Next" at bounding box center [1077, 464] width 57 height 17
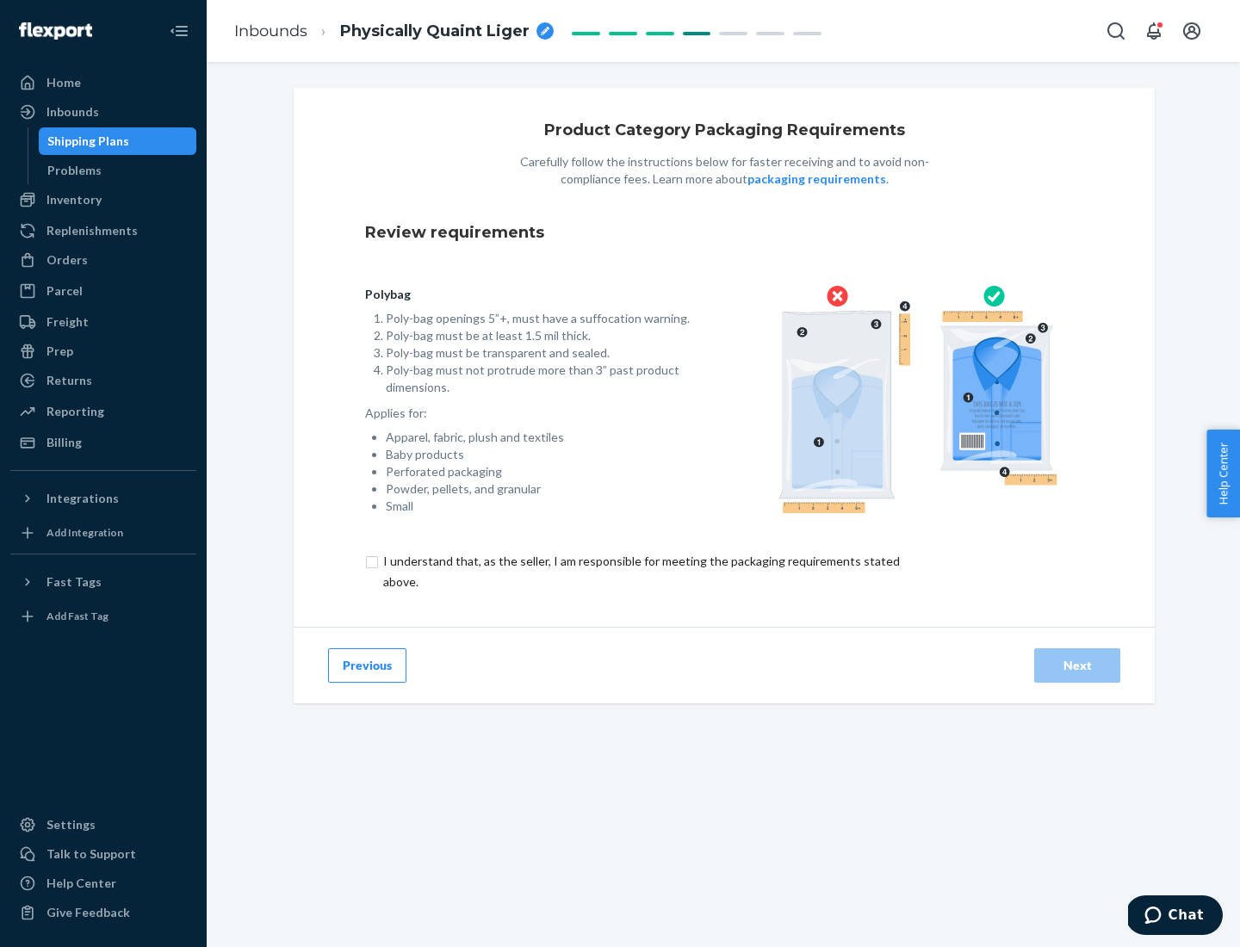
click at [640, 571] on input "checkbox" at bounding box center [651, 571] width 573 height 41
checkbox input "true"
click at [1077, 665] on div "Next" at bounding box center [1077, 665] width 57 height 17
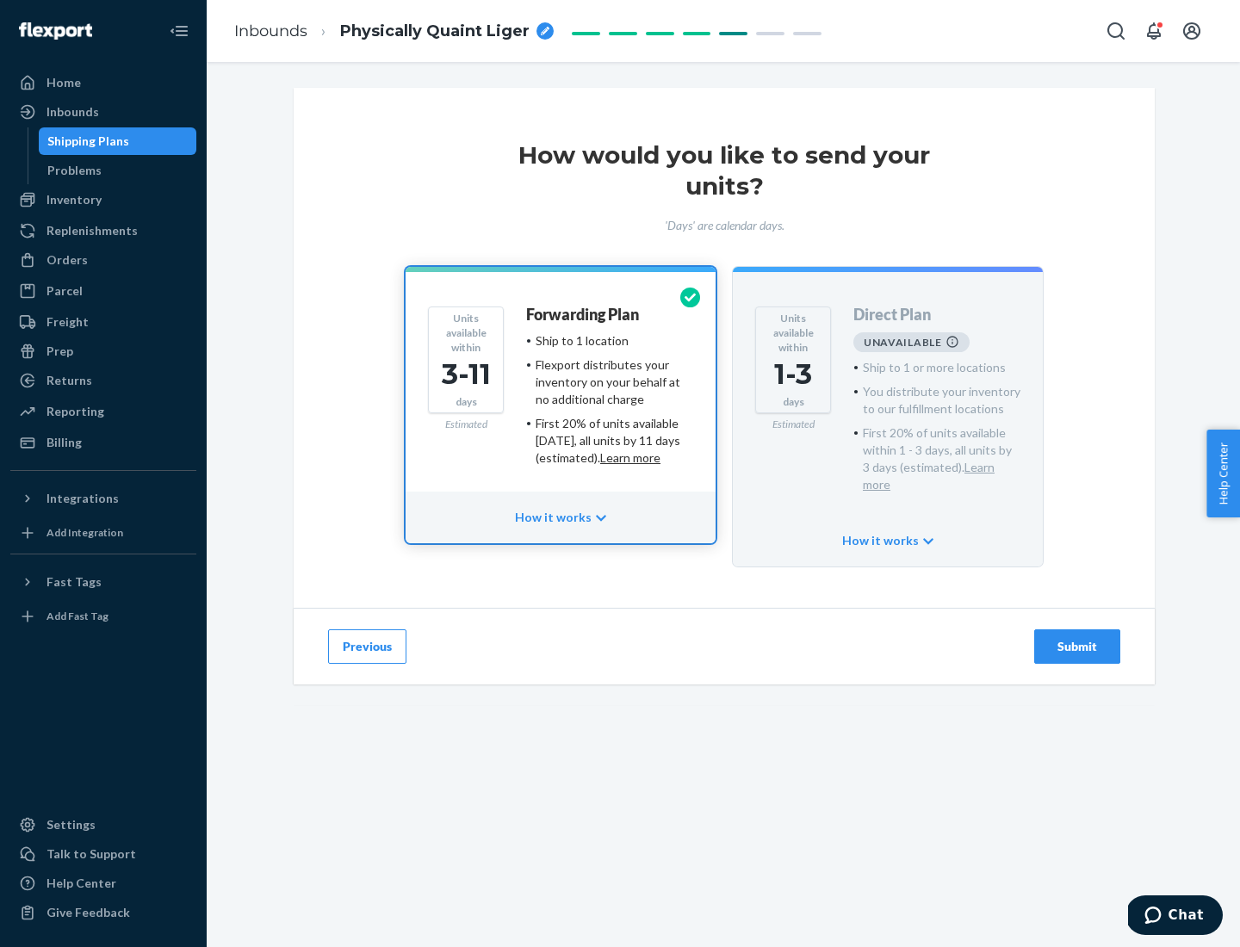
click at [584, 314] on h4 "Forwarding Plan" at bounding box center [582, 315] width 113 height 17
click at [1077, 638] on div "Submit" at bounding box center [1077, 646] width 57 height 17
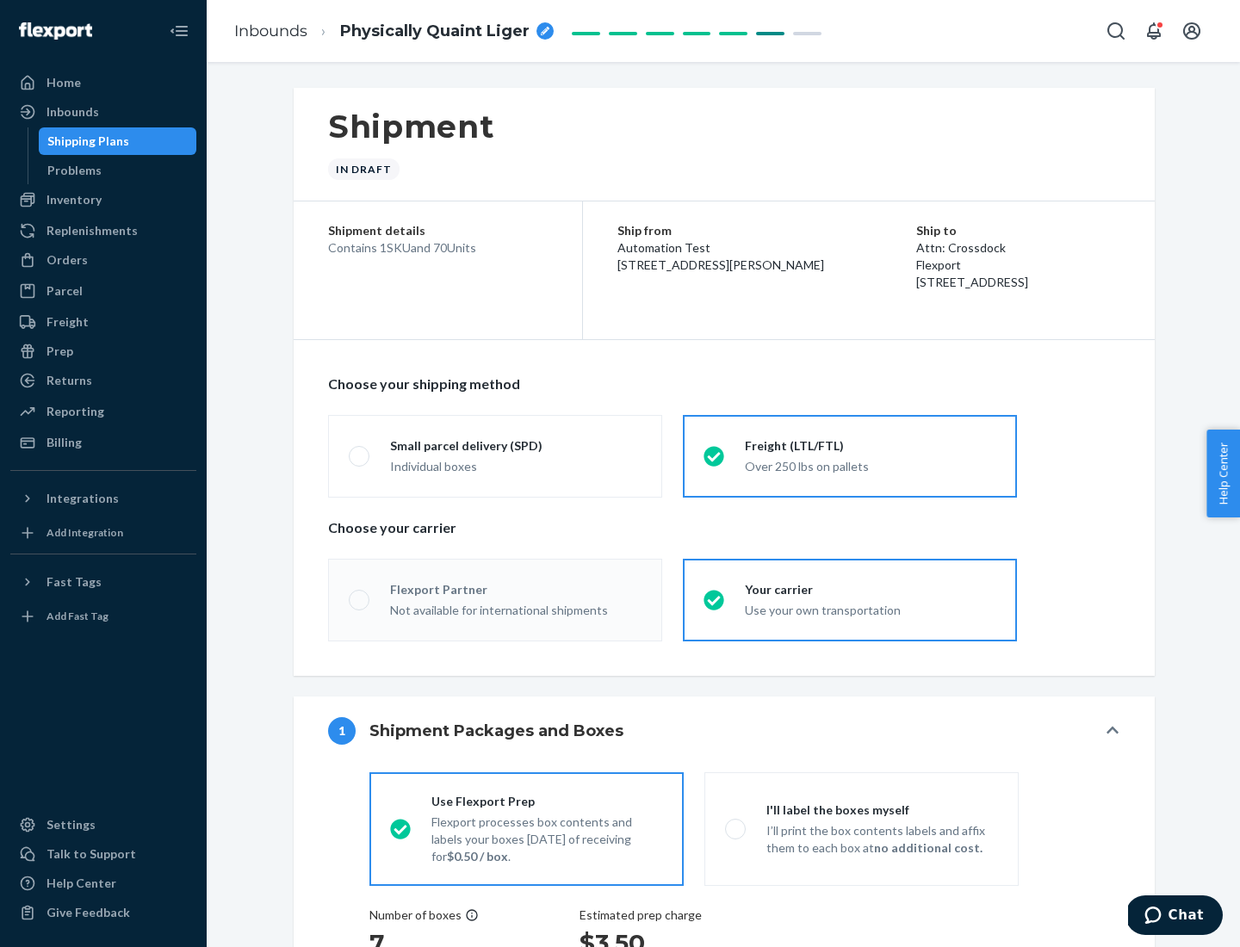
radio input "true"
radio input "false"
radio input "true"
radio input "false"
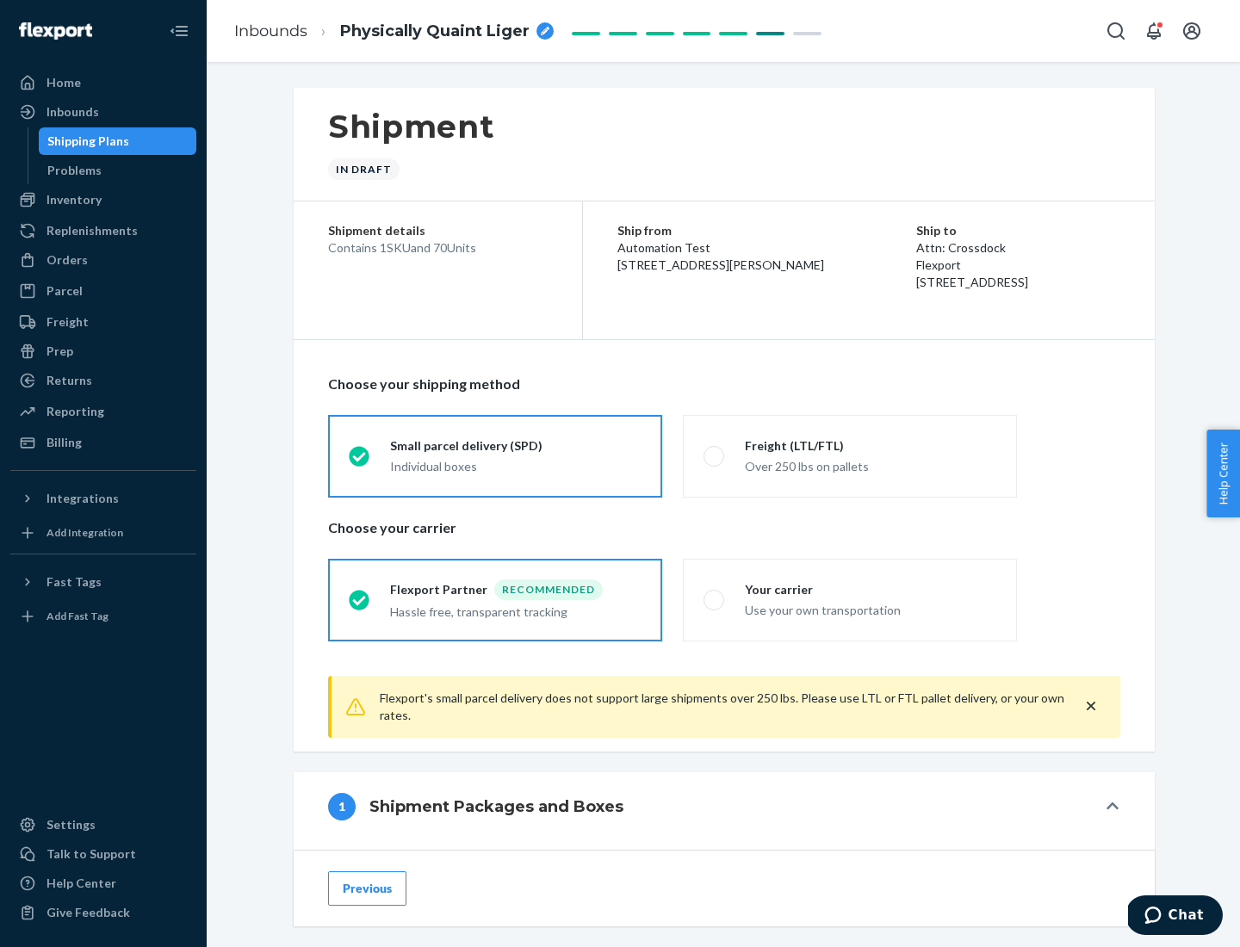
click at [850, 456] on div "Over 250 lbs on pallets" at bounding box center [870, 465] width 251 height 21
click at [715, 456] on input "Freight (LTL/FTL) Over 250 lbs on pallets" at bounding box center [709, 455] width 11 height 11
radio input "true"
radio input "false"
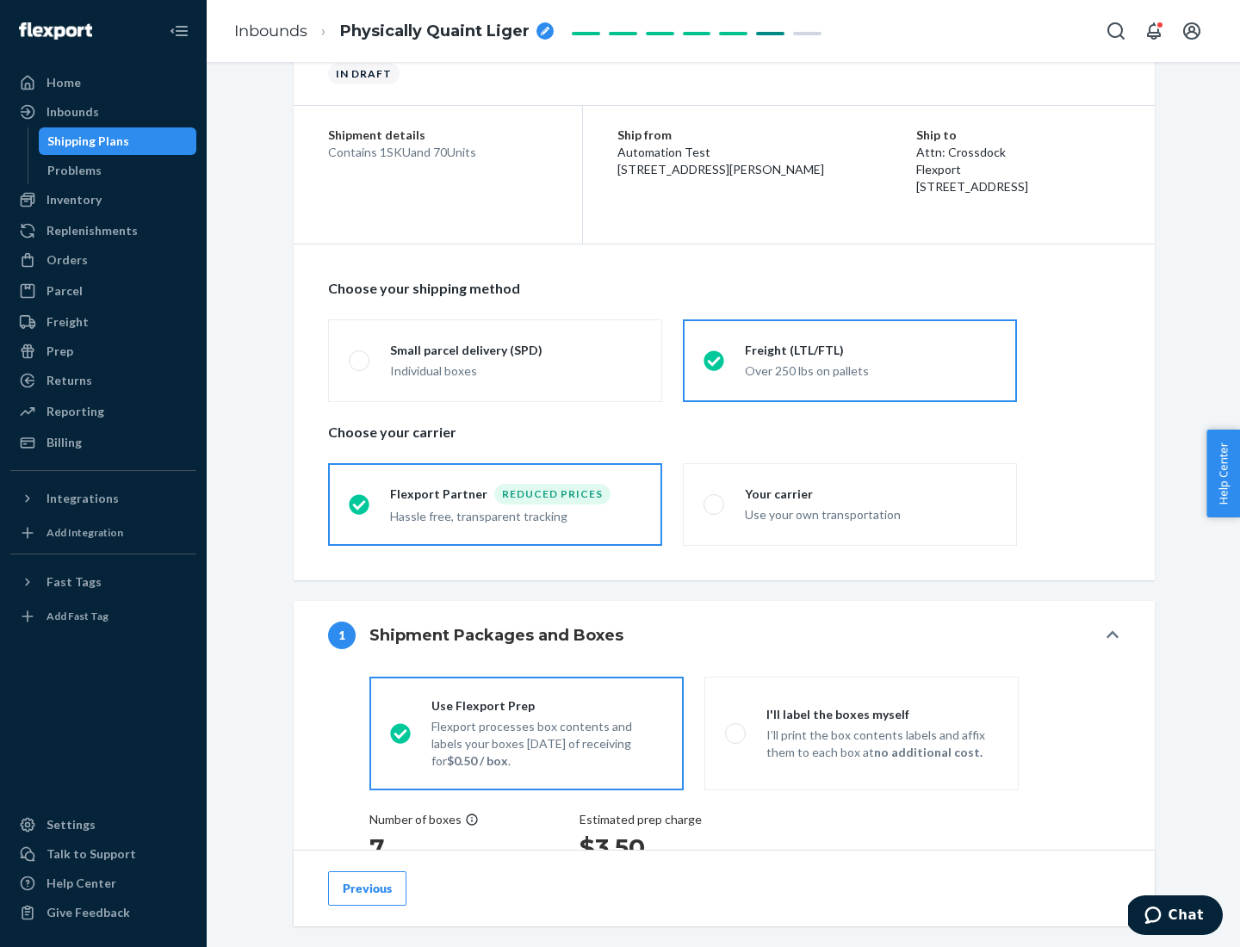
click at [850, 504] on div "Use your own transportation" at bounding box center [870, 513] width 251 height 21
click at [715, 504] on input "Your carrier Use your own transportation" at bounding box center [709, 504] width 11 height 11
radio input "true"
radio input "false"
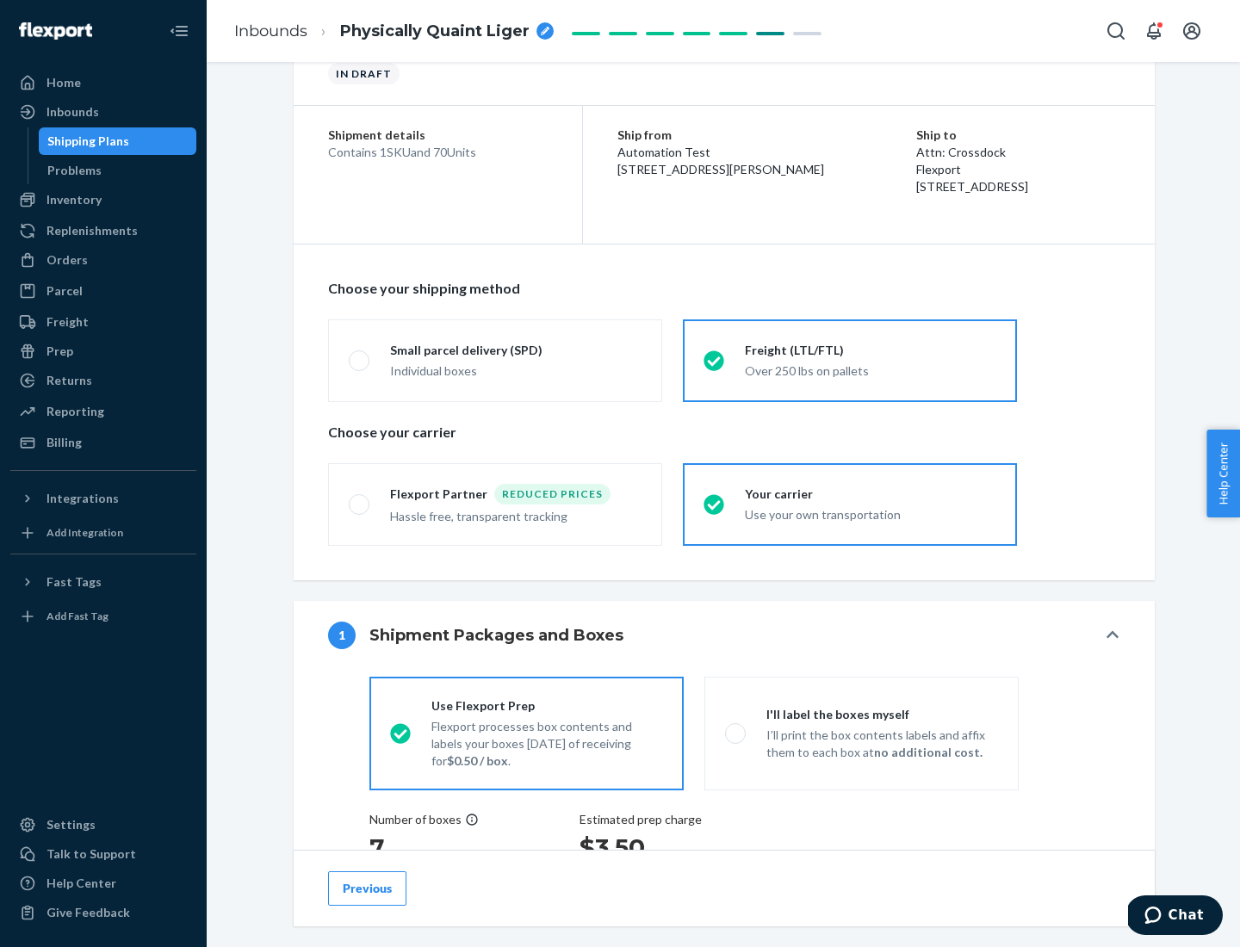
scroll to position [325, 0]
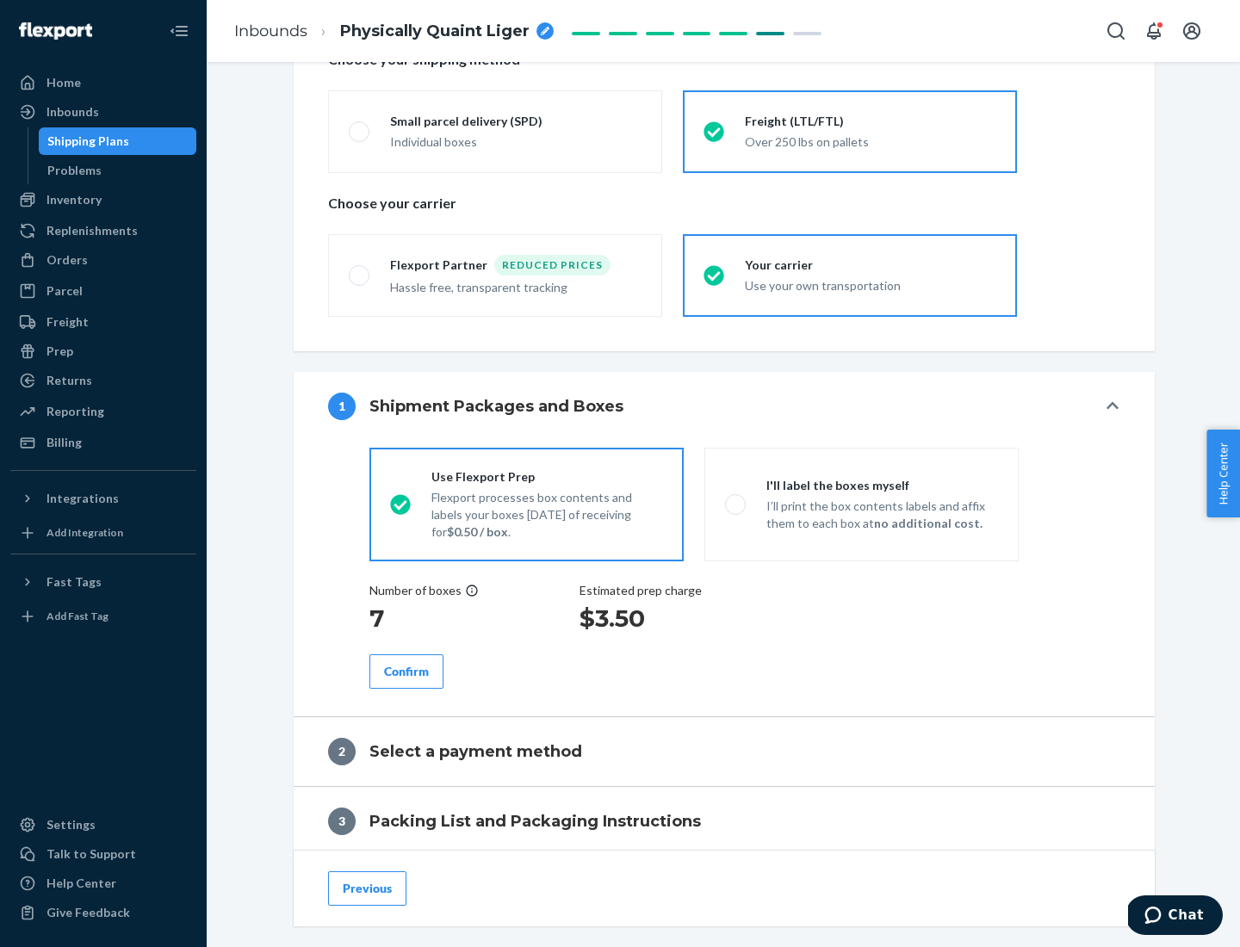
click at [861, 504] on p "I’ll print the box contents labels and affix them to each box at no additional …" at bounding box center [883, 515] width 232 height 34
click at [736, 504] on input "I'll label the boxes myself I’ll print the box contents labels and affix them t…" at bounding box center [730, 504] width 11 height 11
radio input "true"
radio input "false"
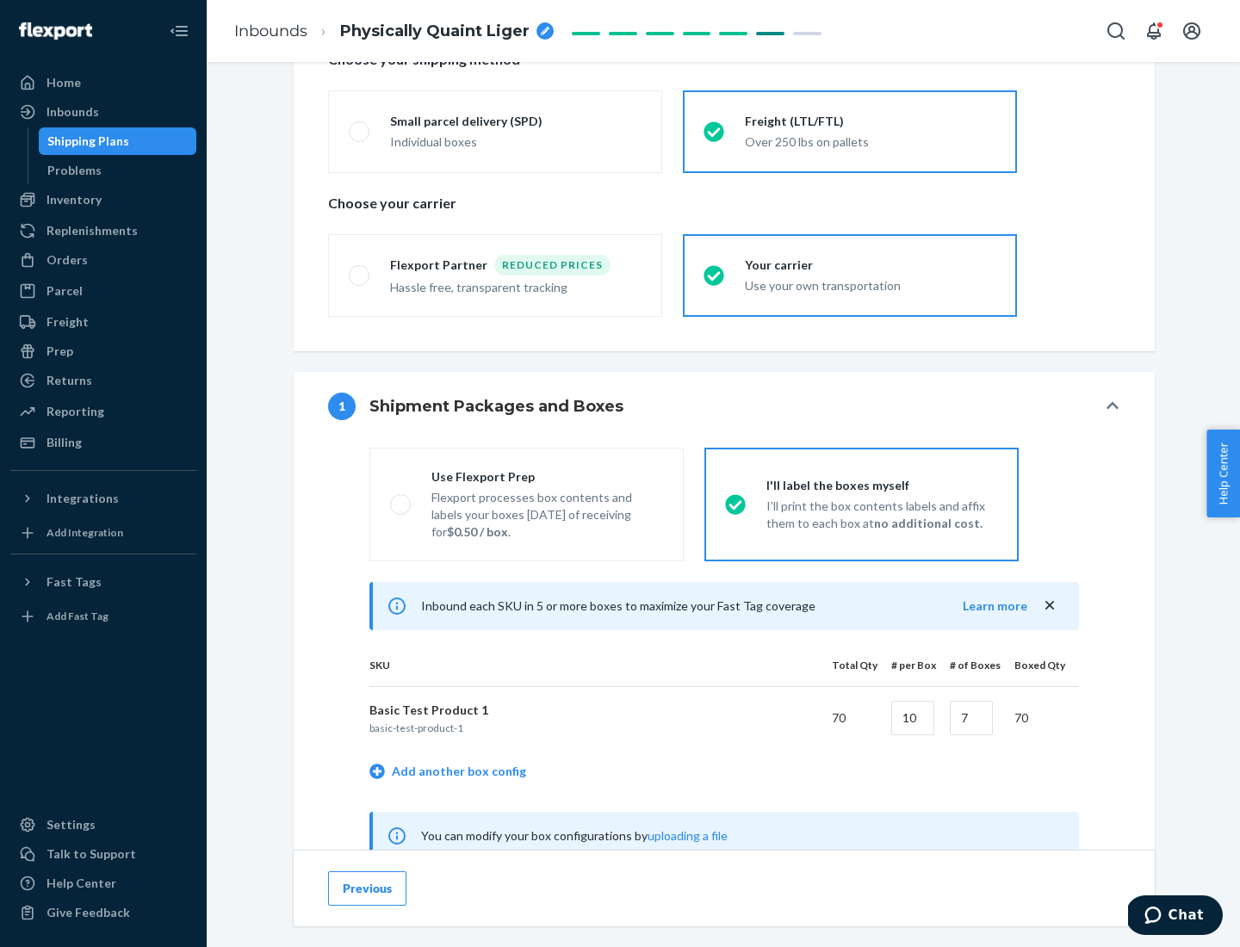
scroll to position [538, 0]
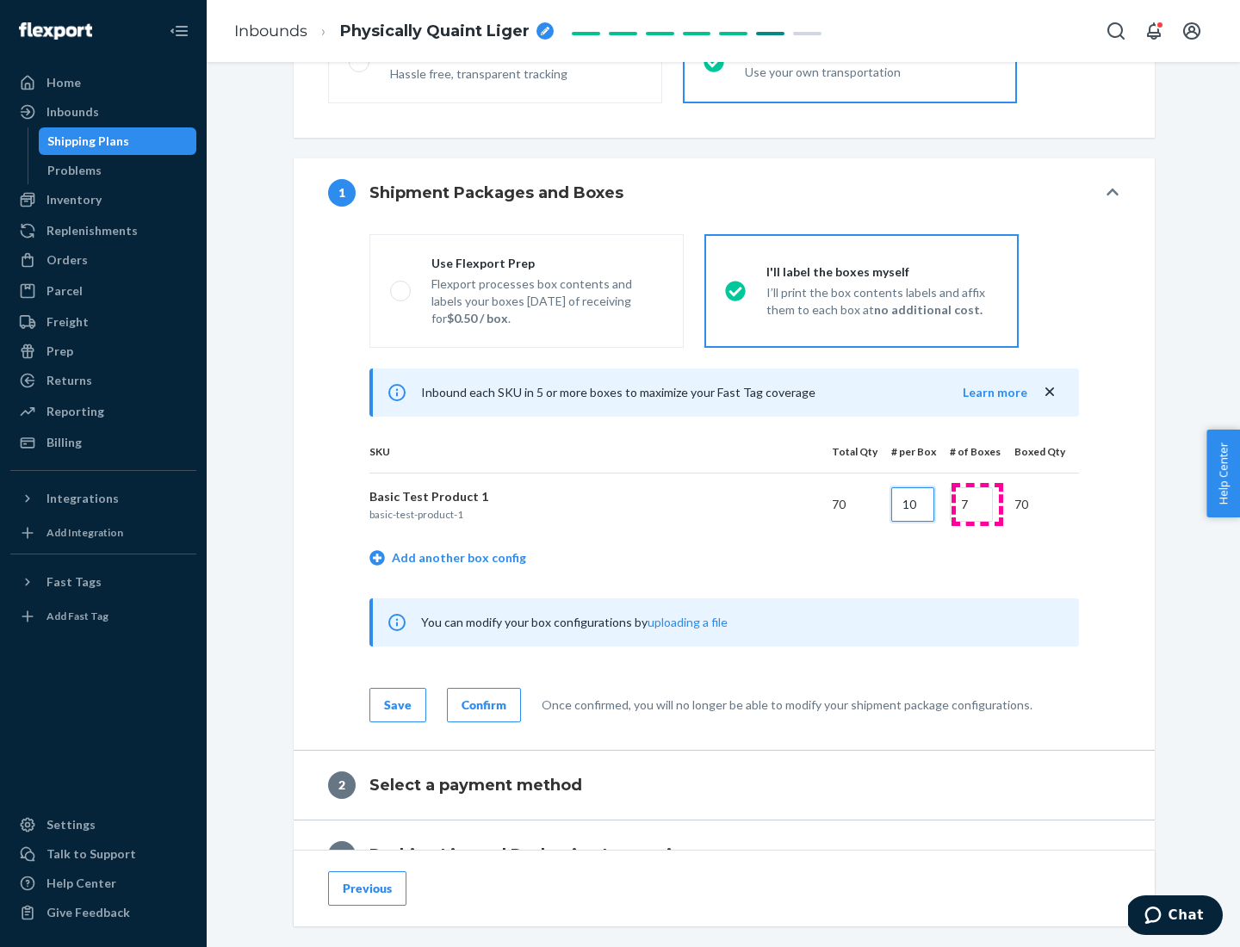
type input "10"
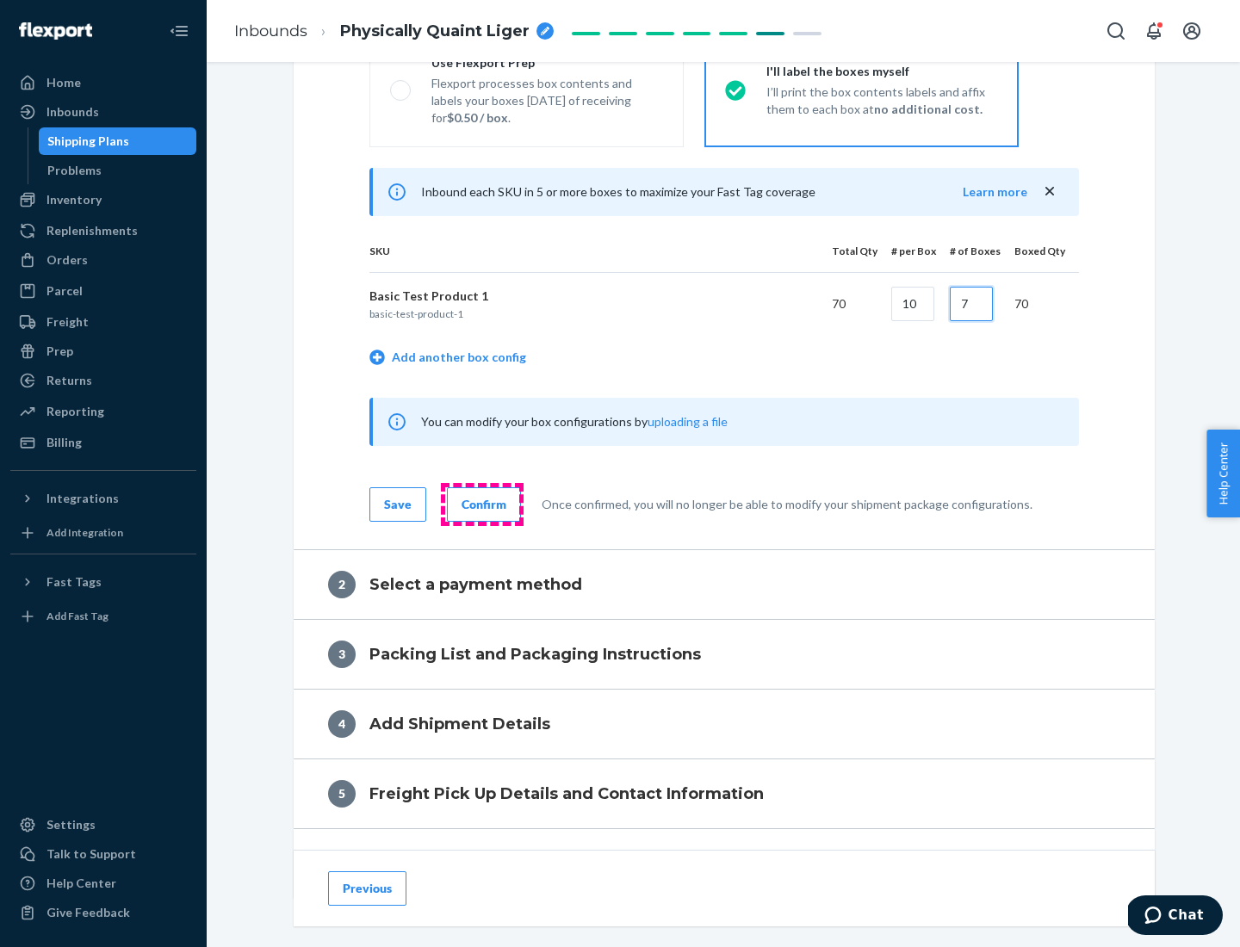
type input "7"
click at [481, 504] on div "Confirm" at bounding box center [484, 504] width 45 height 17
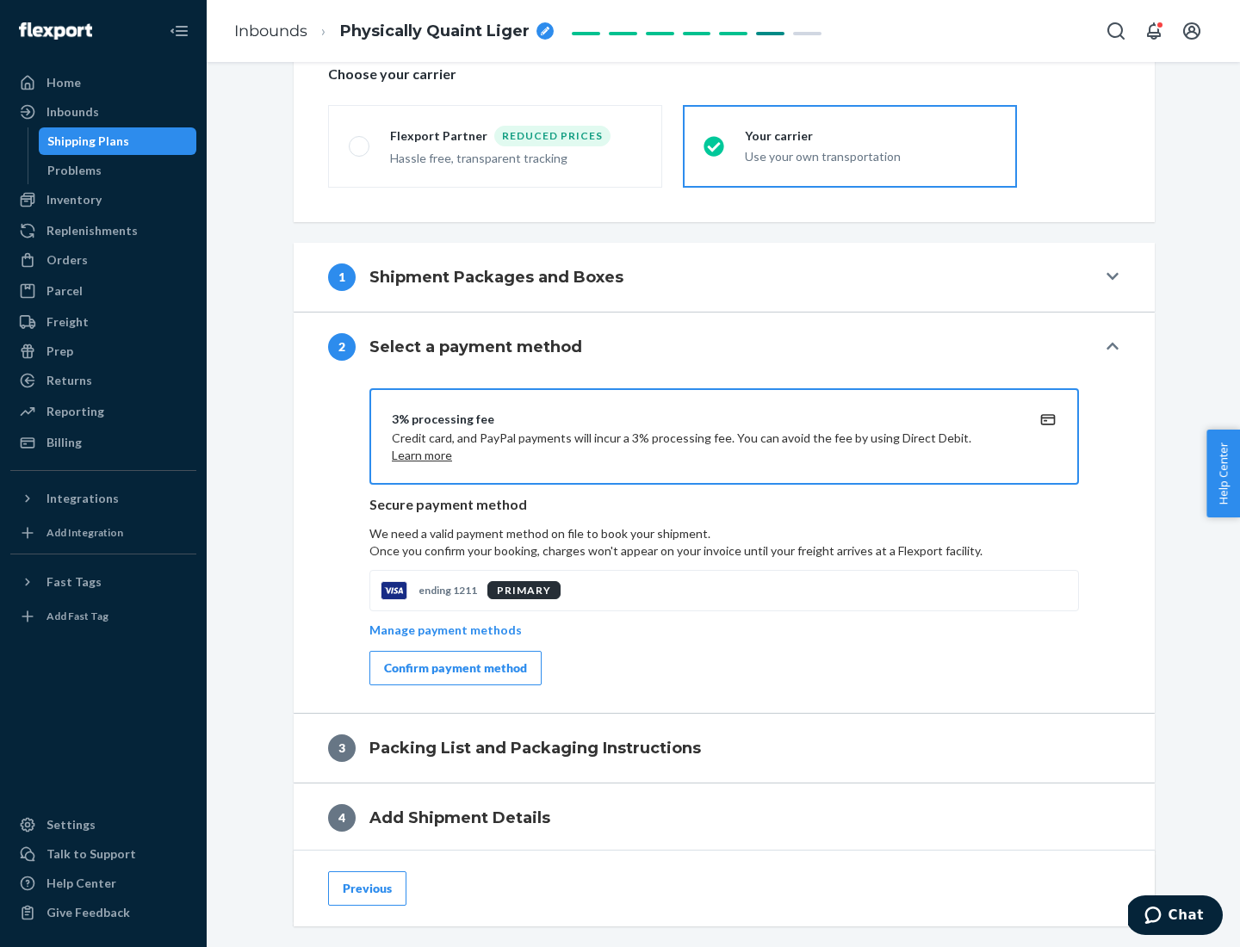
scroll to position [618, 0]
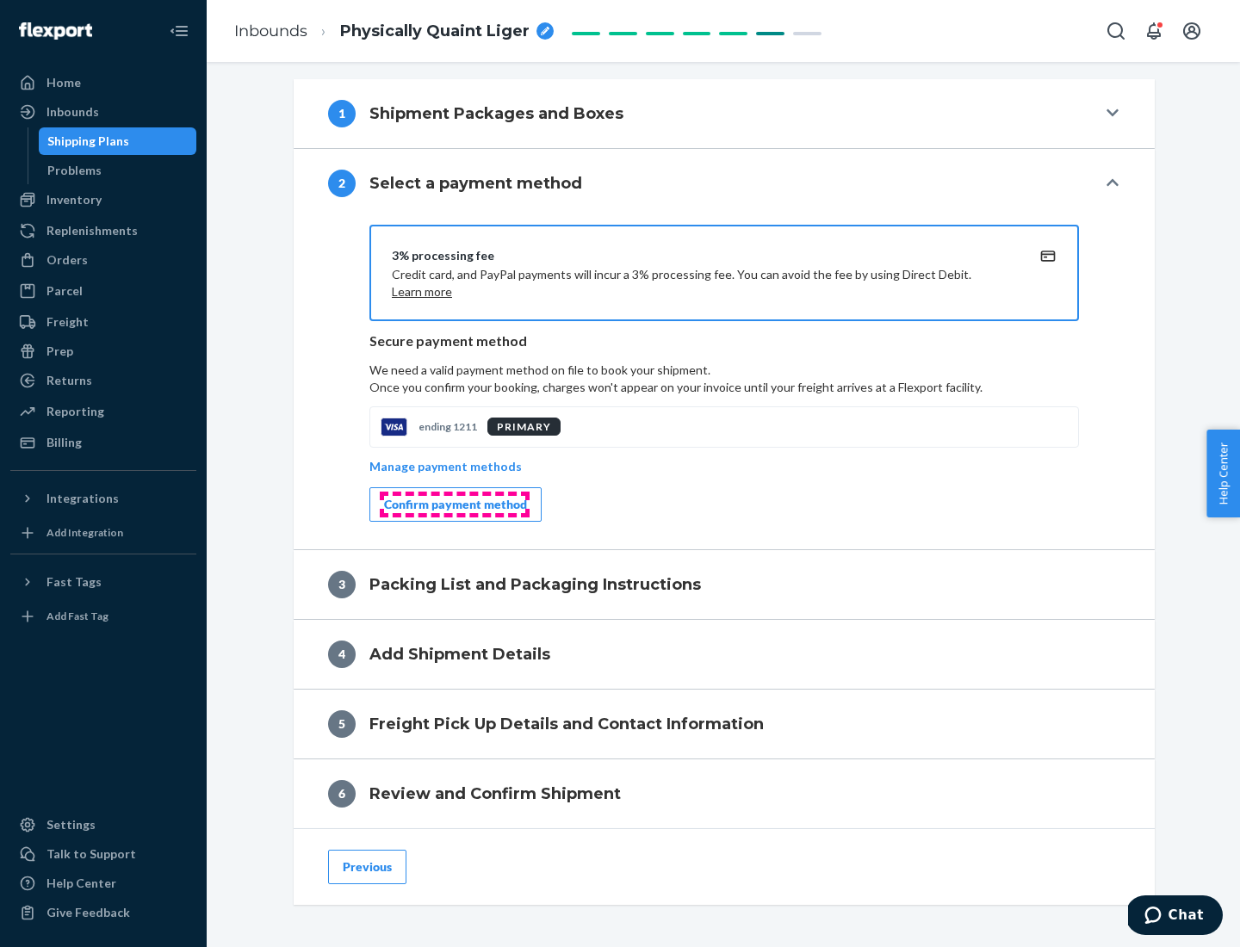
click at [454, 505] on div "Confirm payment method" at bounding box center [455, 504] width 143 height 17
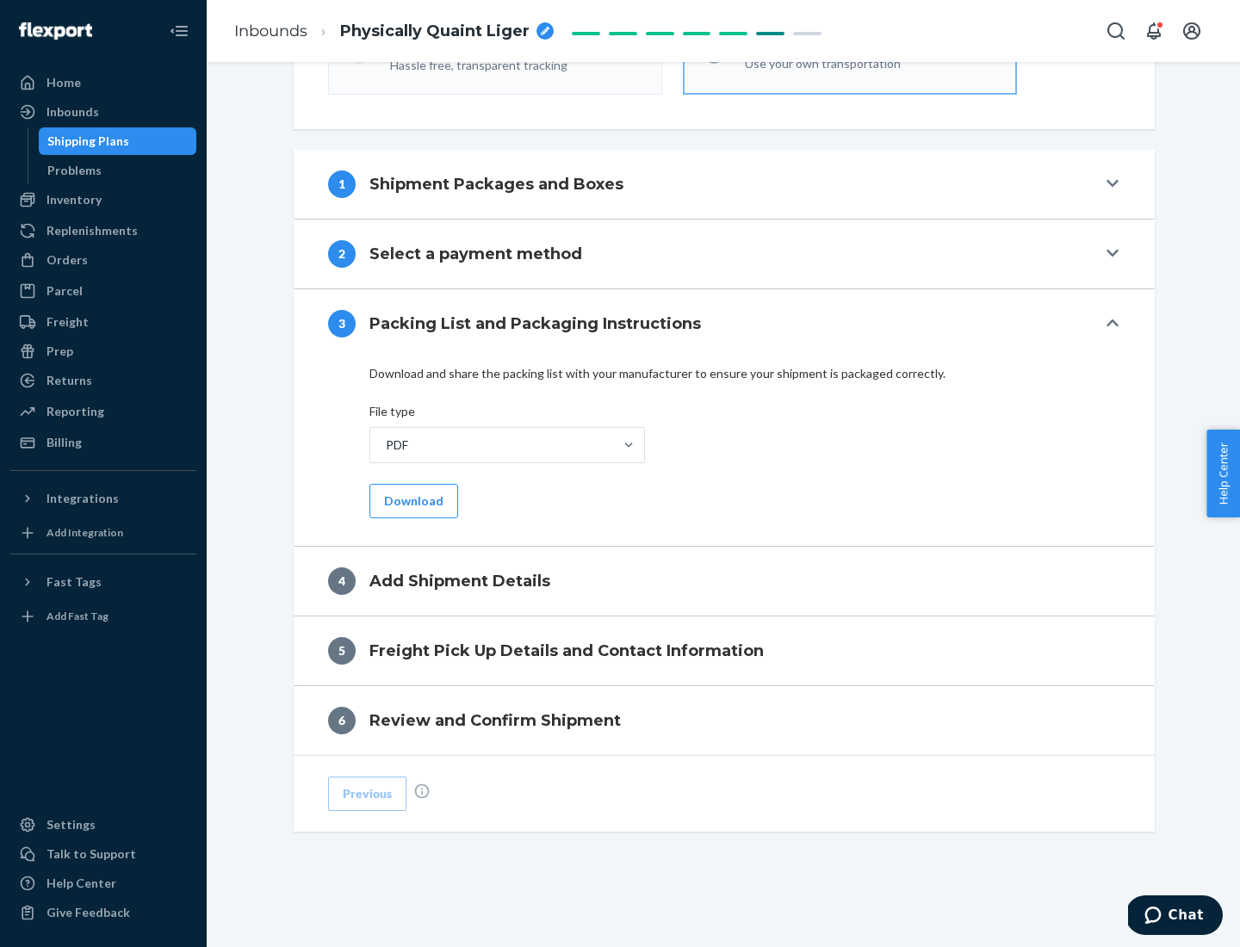
scroll to position [543, 0]
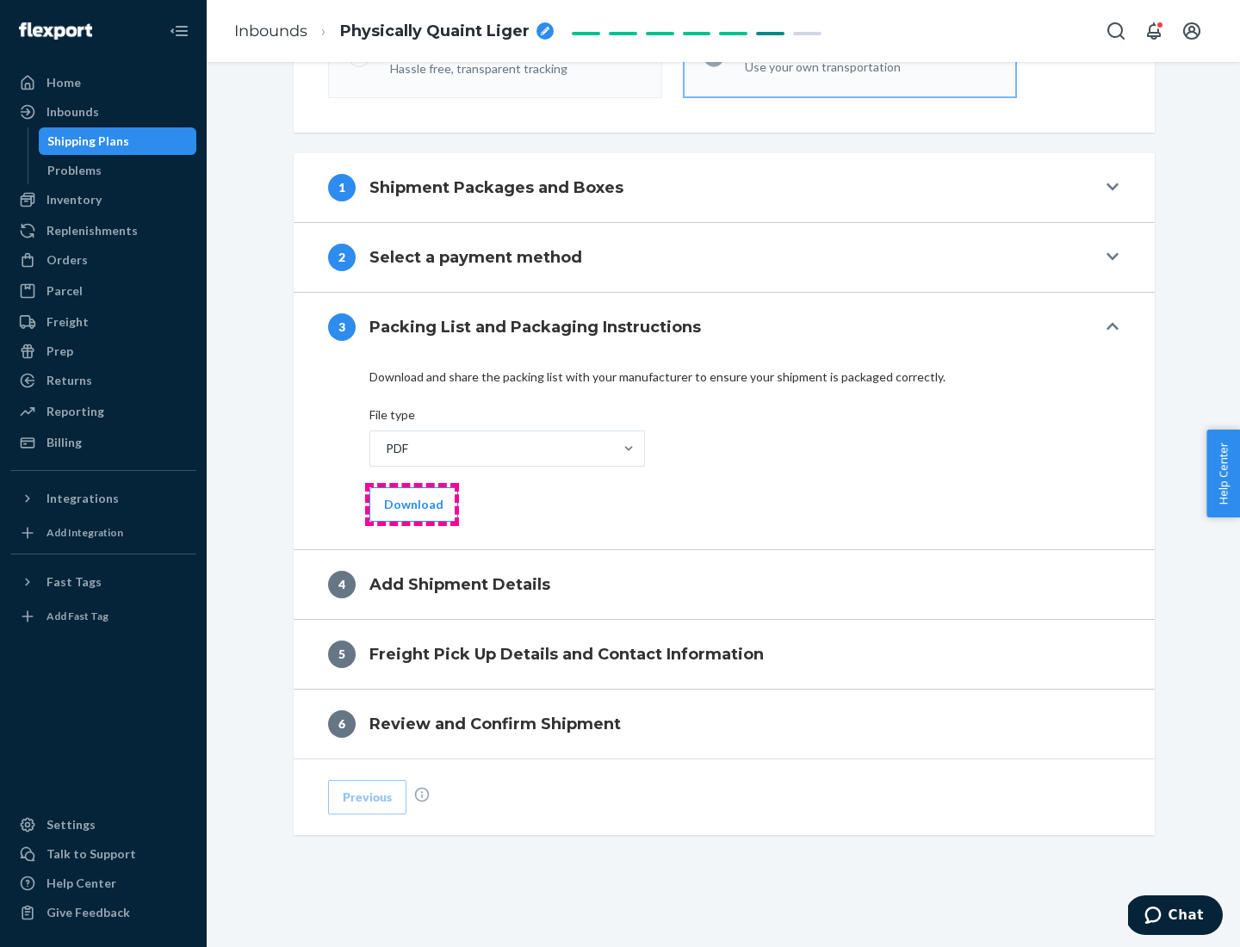
click at [412, 504] on button "Download" at bounding box center [413, 504] width 89 height 34
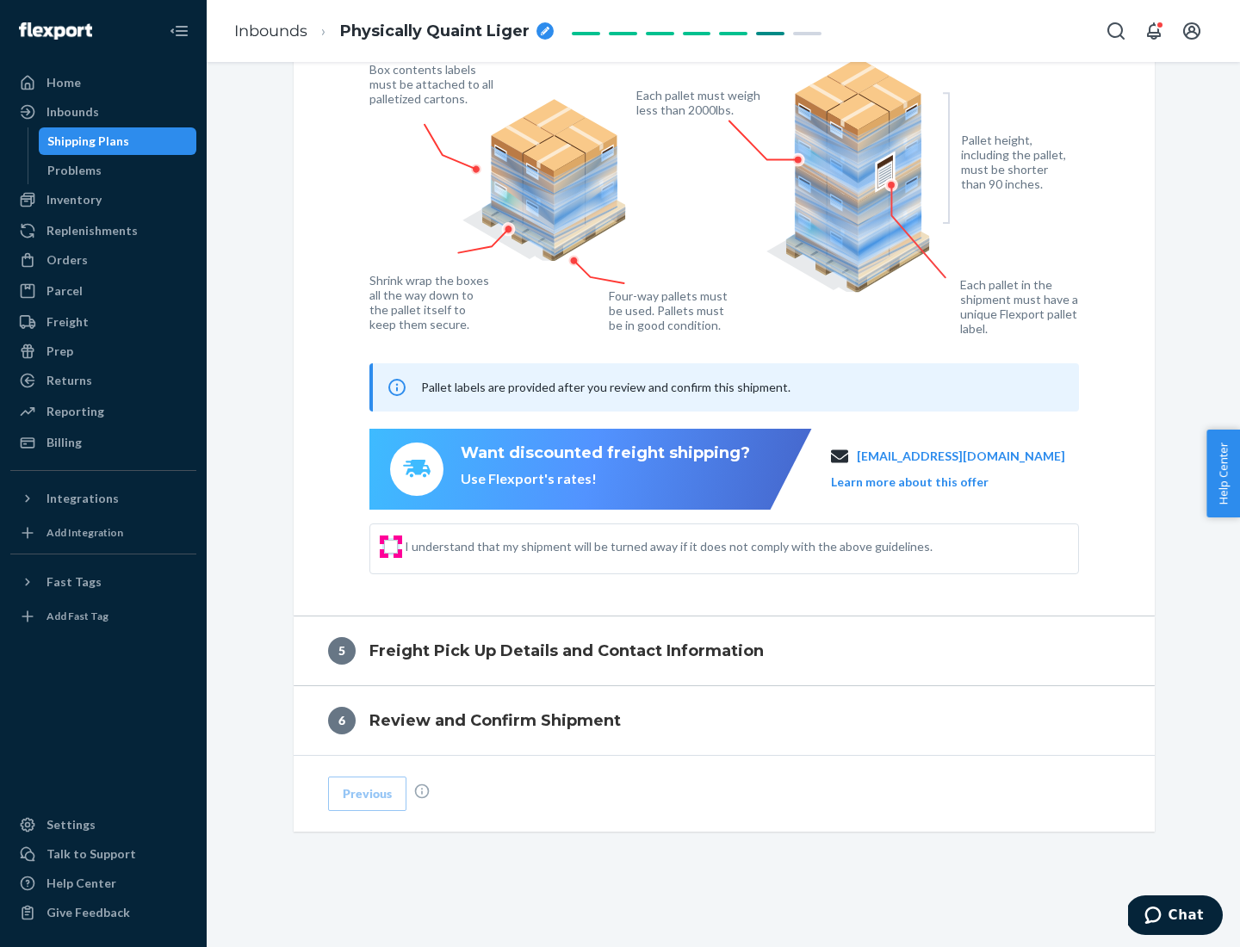
click at [391, 546] on input "I understand that my shipment will be turned away if it does not comply with th…" at bounding box center [391, 547] width 14 height 14
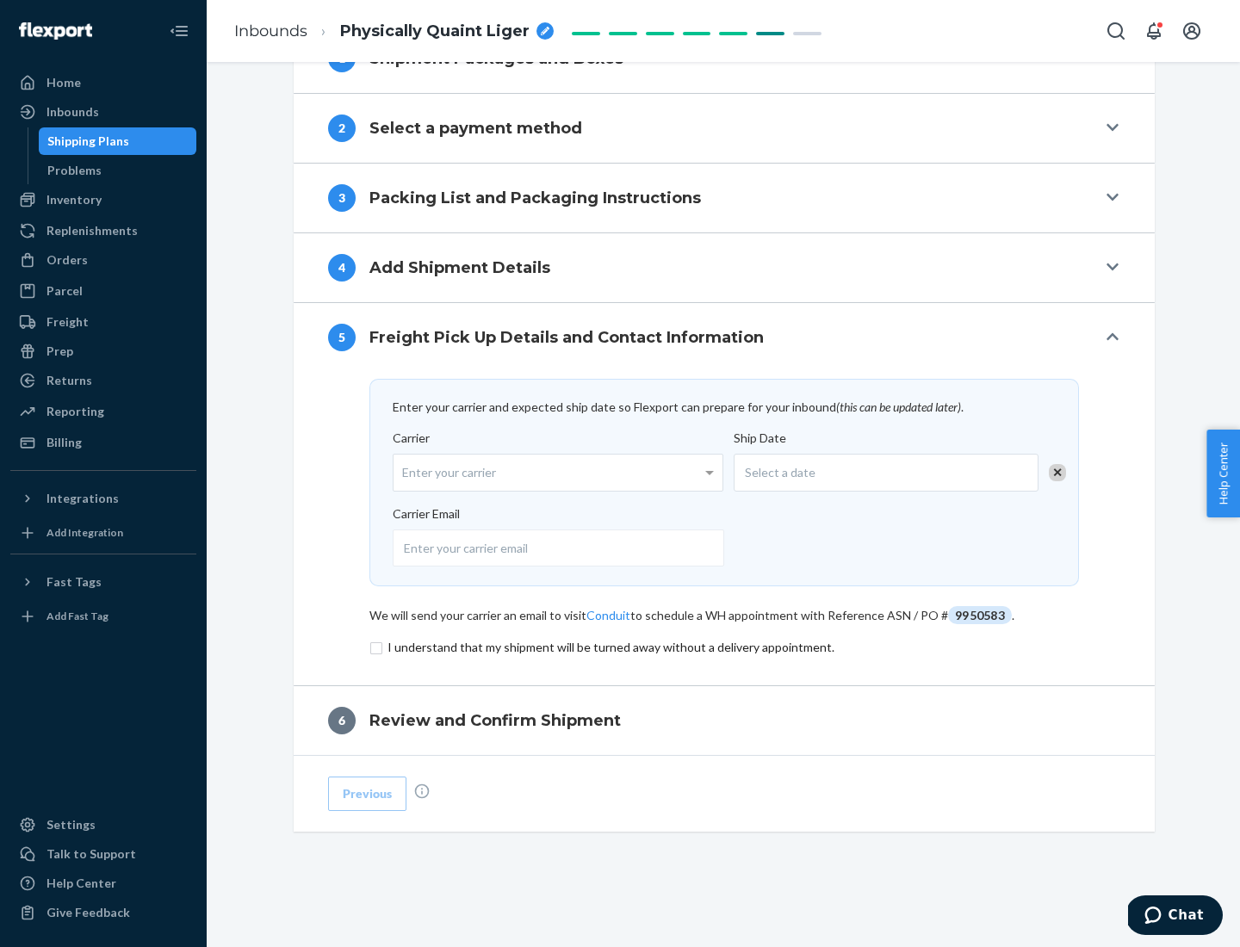
click at [724, 647] on input "checkbox" at bounding box center [724, 647] width 710 height 21
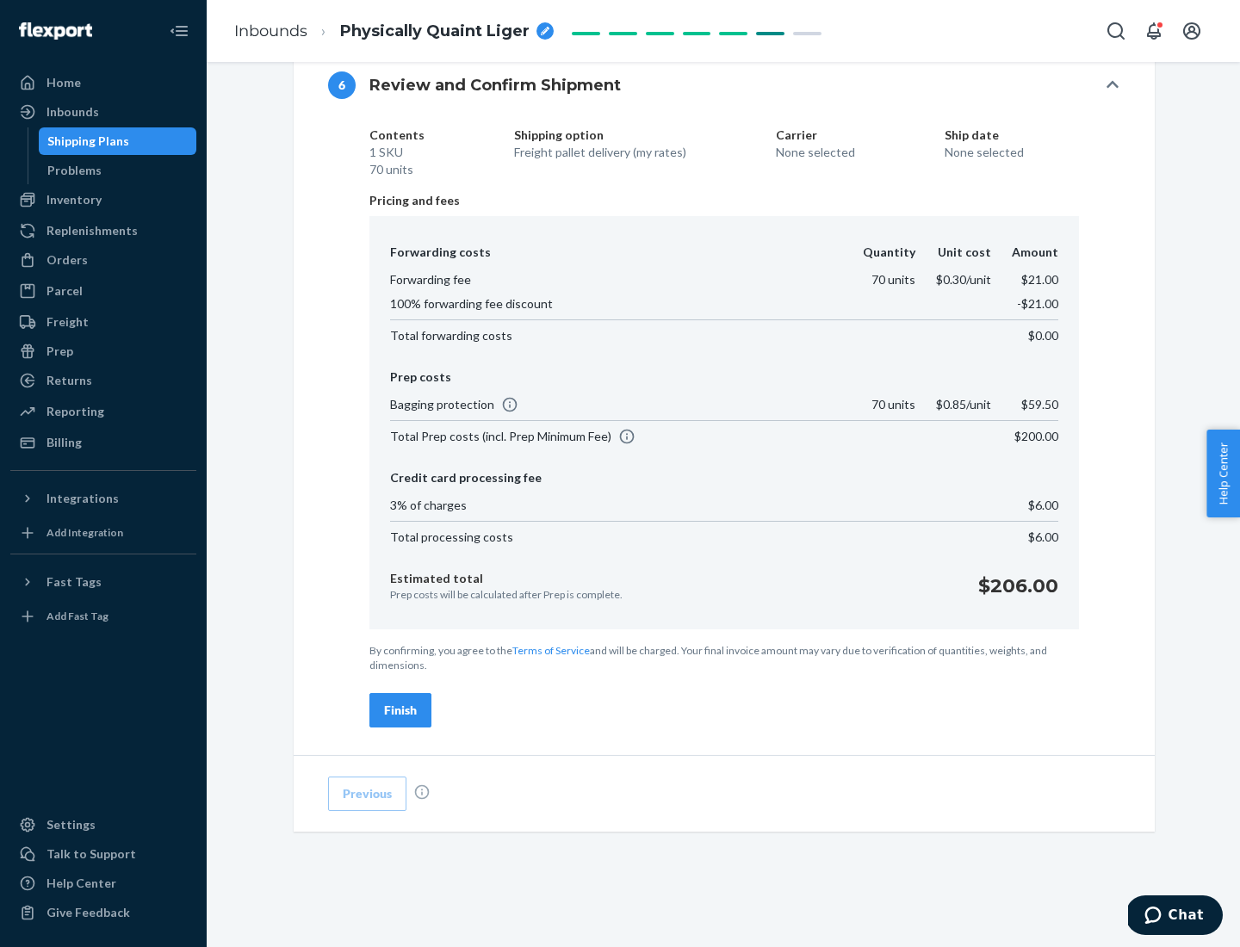
click at [400, 711] on div "Finish" at bounding box center [400, 710] width 33 height 17
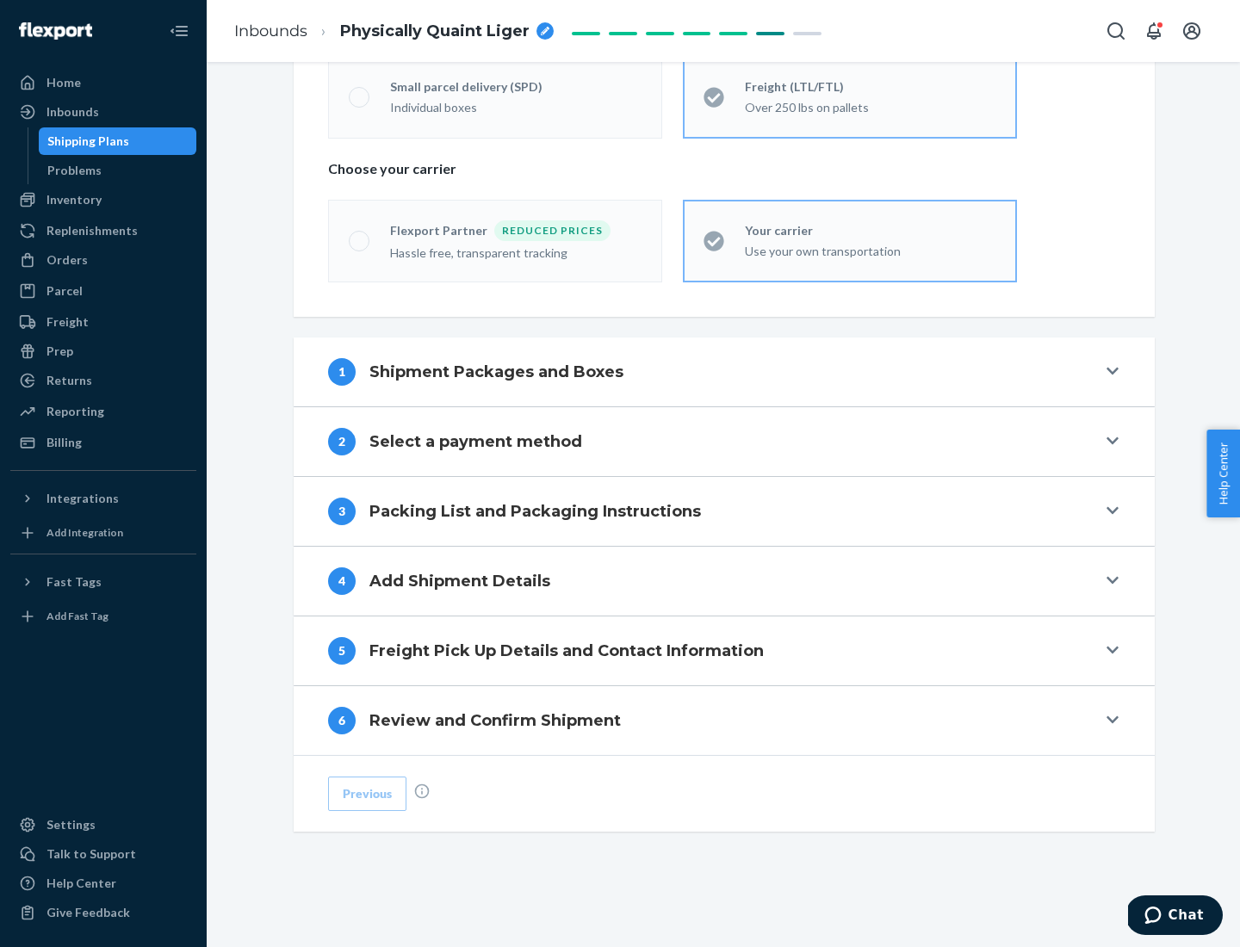
scroll to position [359, 0]
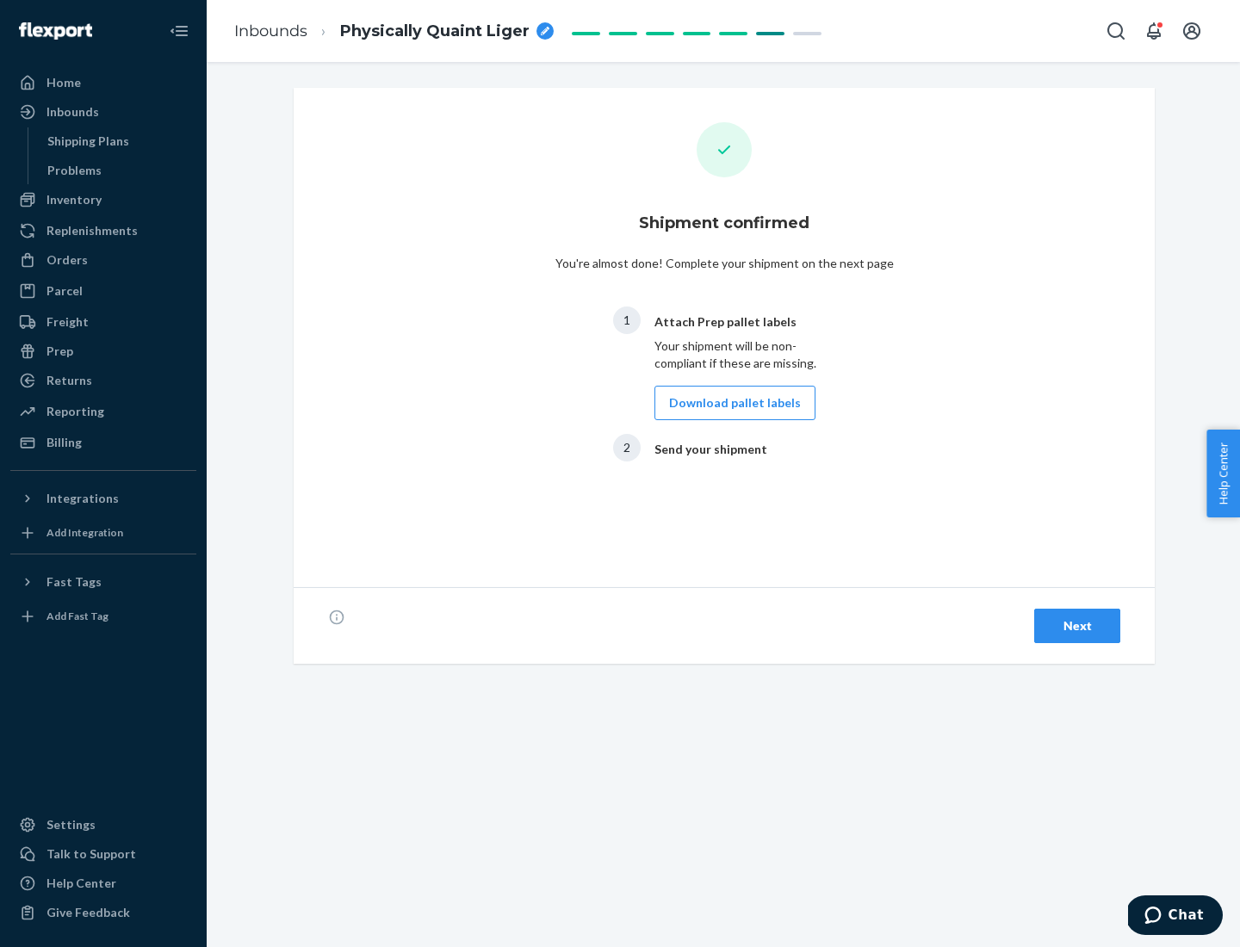
click at [730, 403] on button "Download pallet labels" at bounding box center [735, 403] width 161 height 34
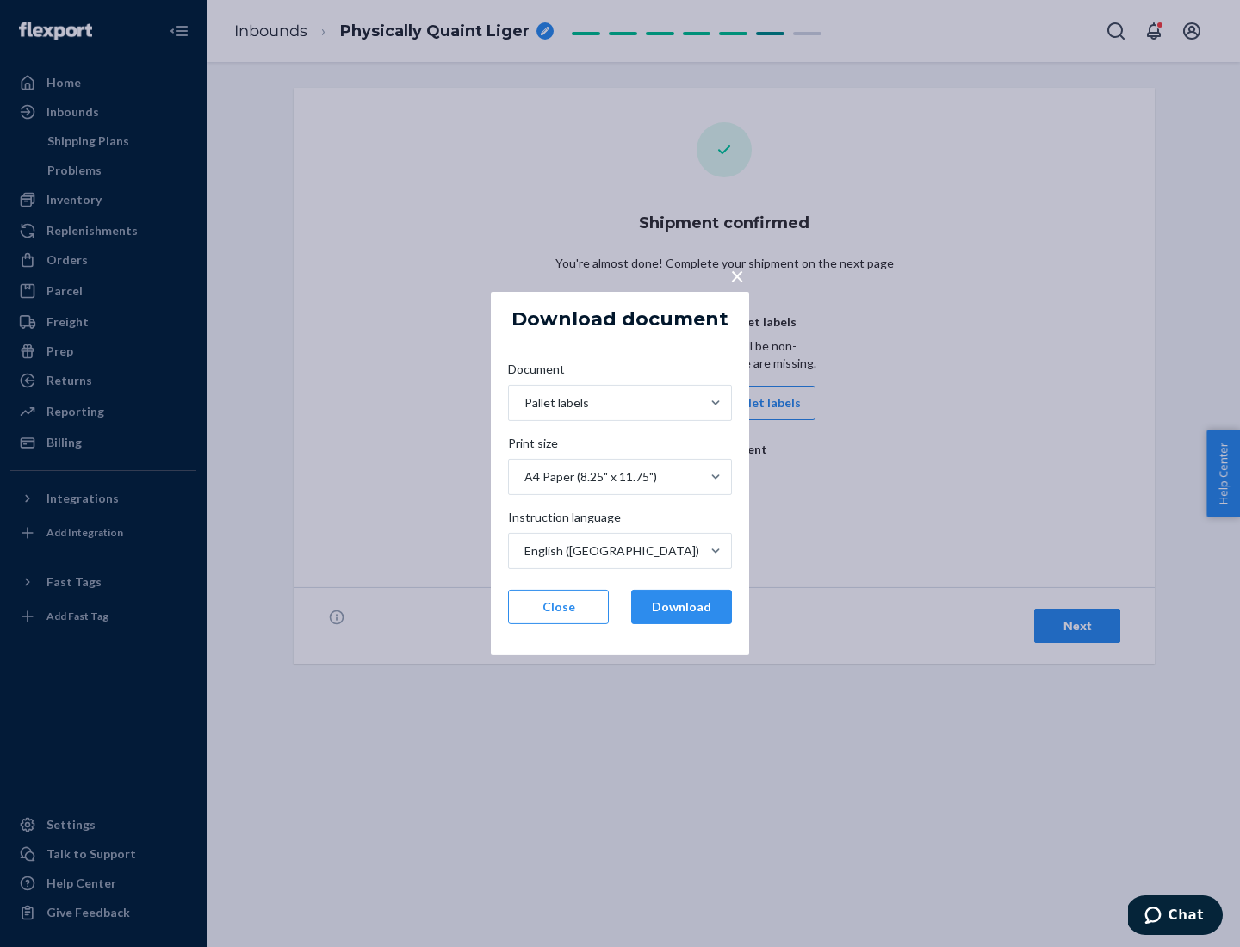
click at [681, 607] on button "Download" at bounding box center [681, 607] width 101 height 34
click at [736, 275] on span "×" at bounding box center [737, 275] width 14 height 29
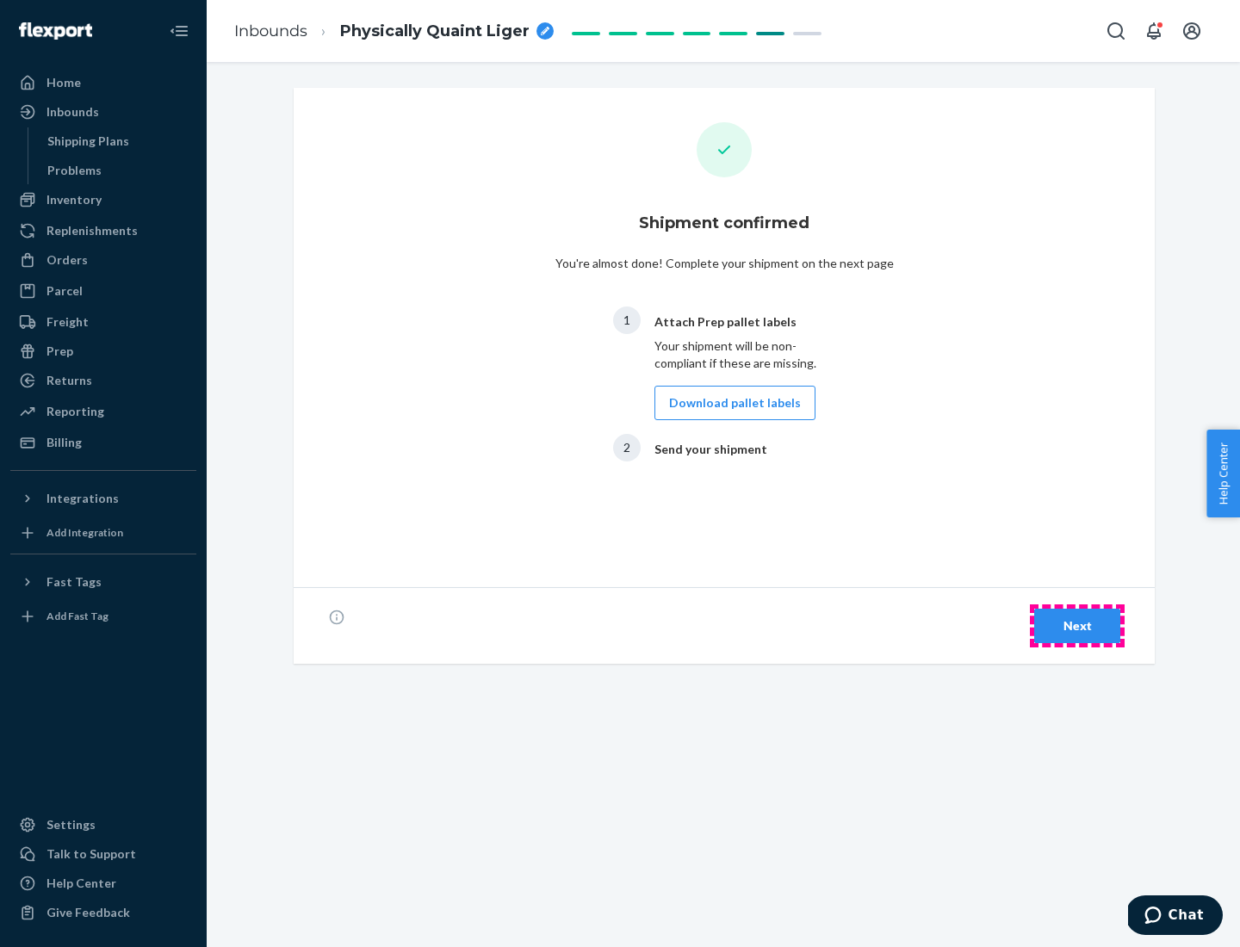
click at [1077, 626] on div "Next" at bounding box center [1077, 626] width 57 height 17
